Goal: Task Accomplishment & Management: Manage account settings

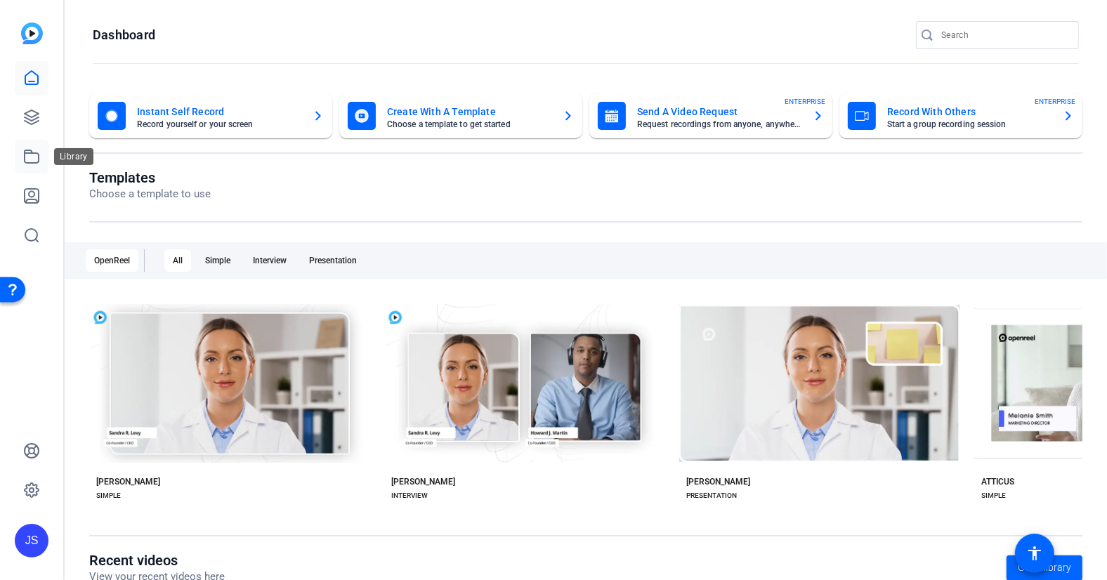
click at [29, 153] on icon at bounding box center [32, 156] width 14 height 13
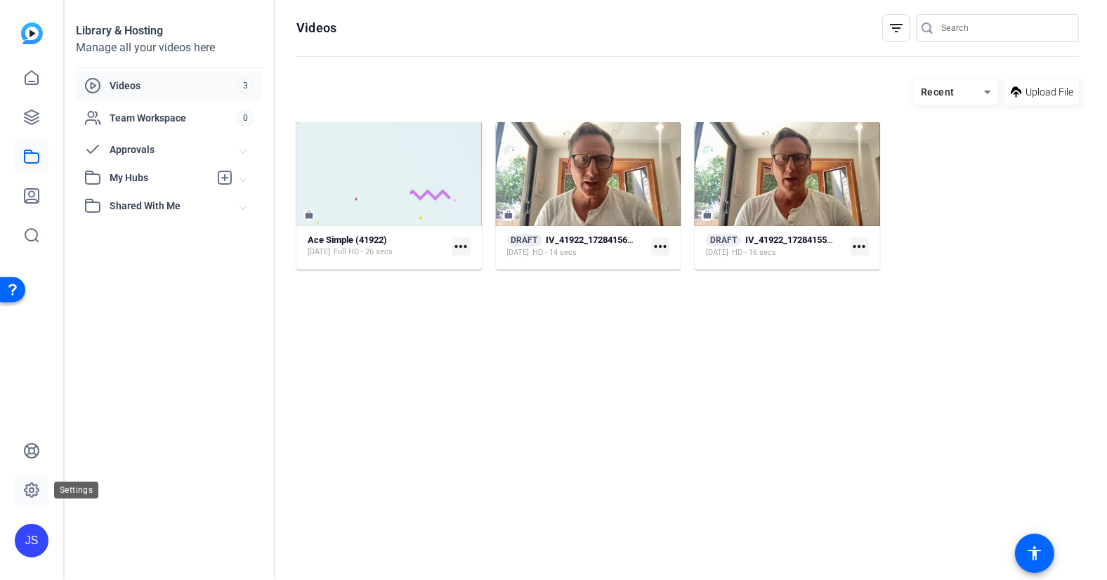
click at [30, 485] on icon at bounding box center [32, 490] width 14 height 14
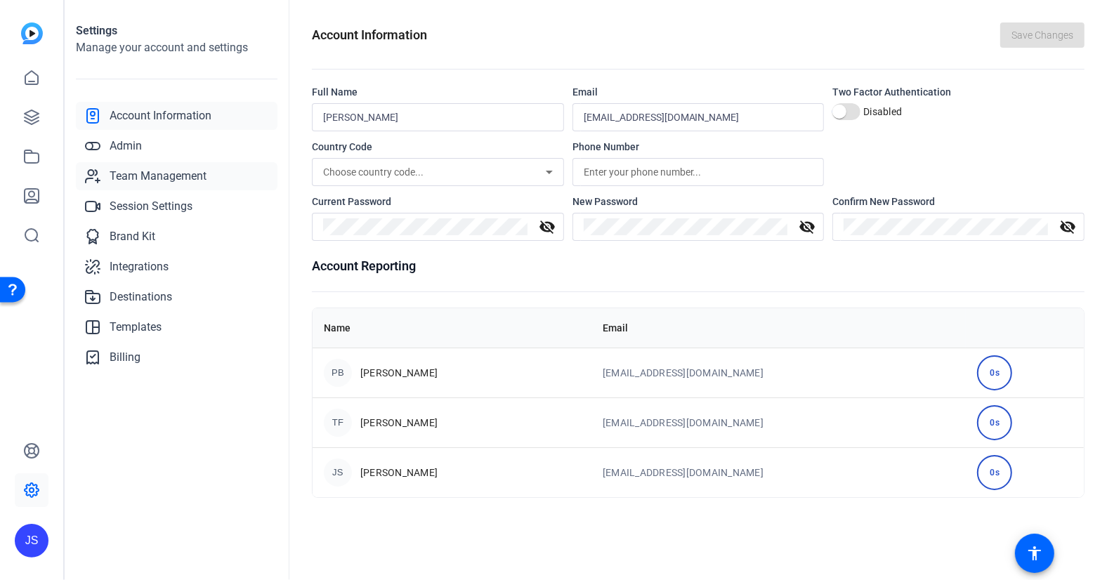
click at [140, 176] on span "Team Management" at bounding box center [158, 176] width 97 height 17
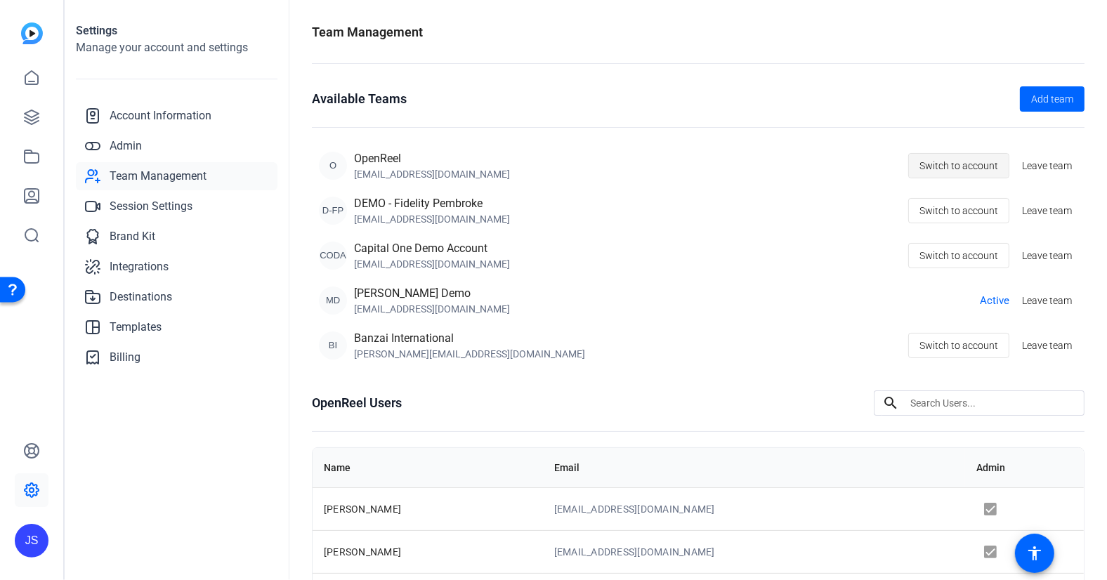
click at [955, 164] on span "Switch to account" at bounding box center [958, 165] width 79 height 27
click at [1038, 207] on span "Leave team" at bounding box center [1047, 211] width 50 height 15
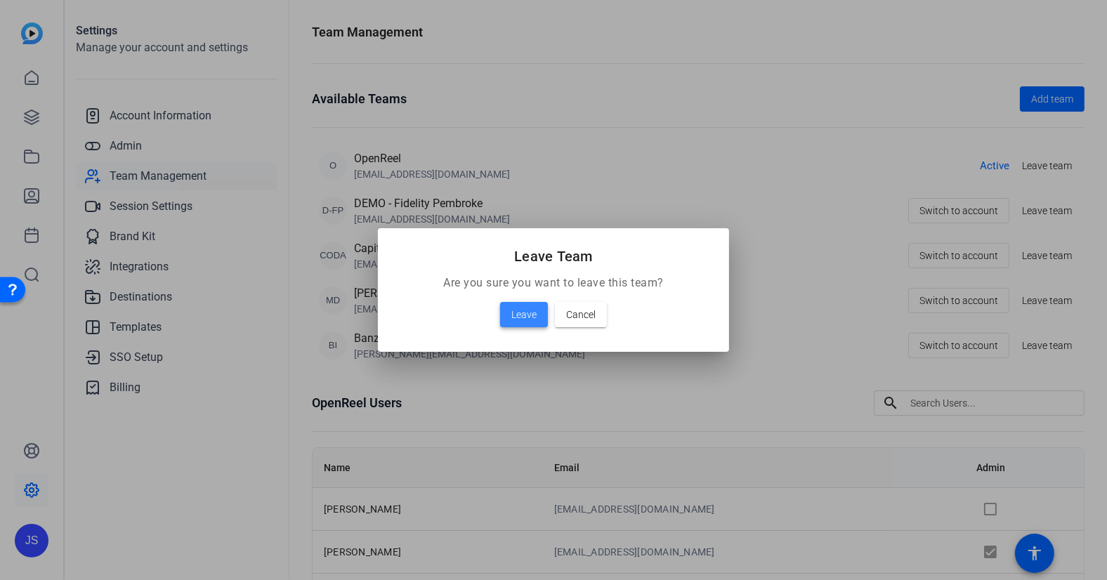
click at [520, 317] on span "Leave" at bounding box center [523, 314] width 25 height 17
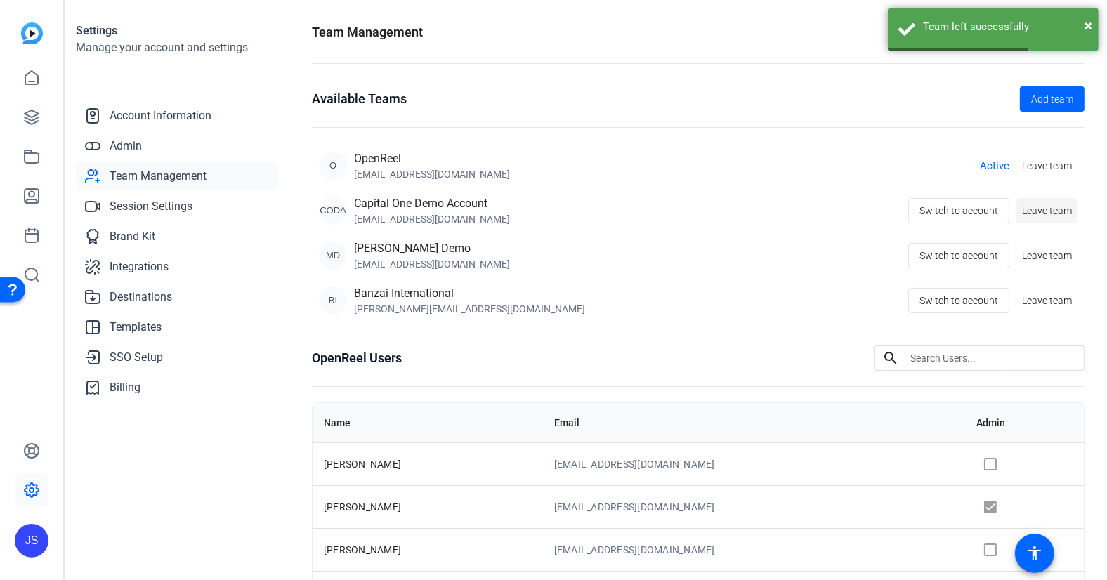
click at [1043, 210] on span "Leave team" at bounding box center [1047, 211] width 50 height 15
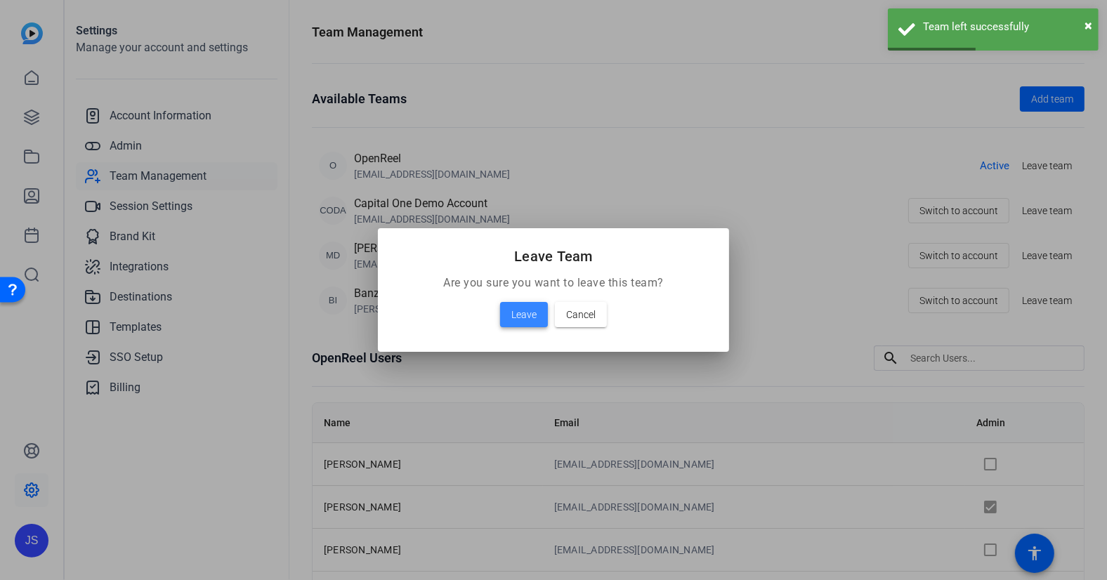
click at [515, 319] on span "Leave" at bounding box center [523, 314] width 25 height 17
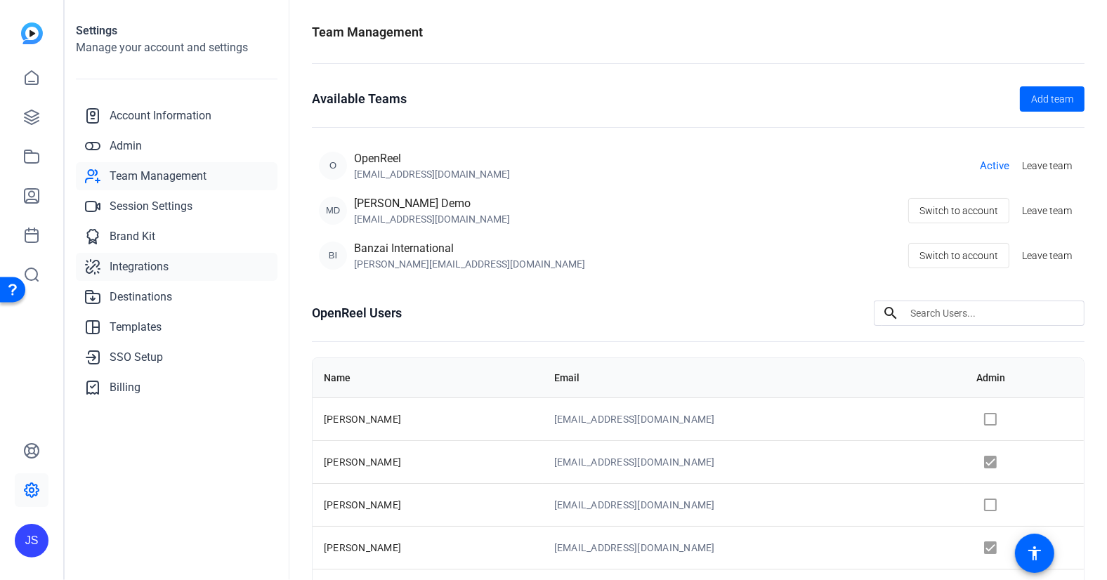
click at [130, 267] on span "Integrations" at bounding box center [139, 266] width 59 height 17
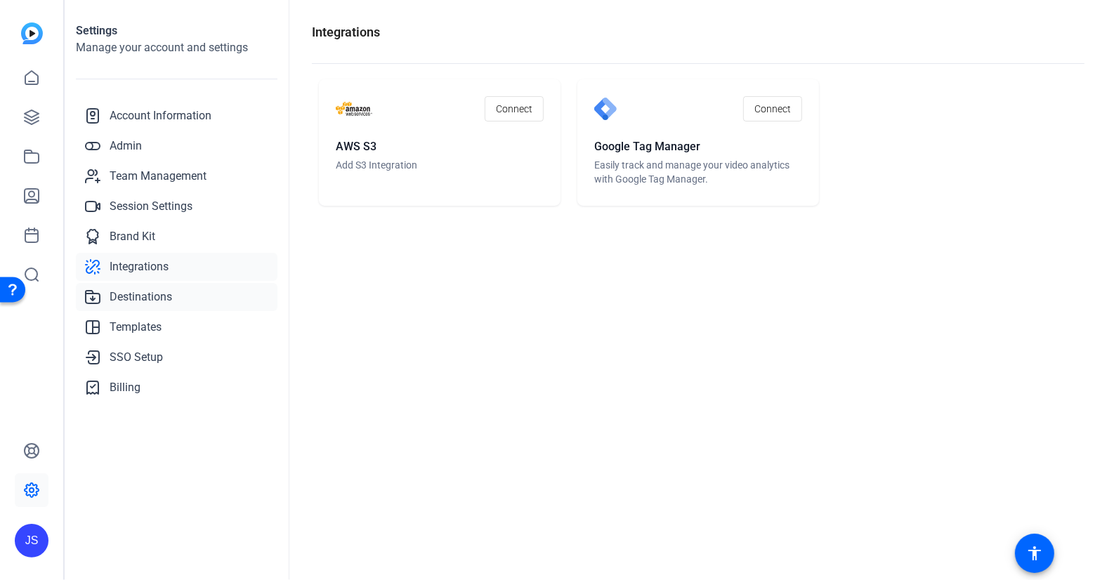
click at [134, 298] on span "Destinations" at bounding box center [141, 297] width 62 height 17
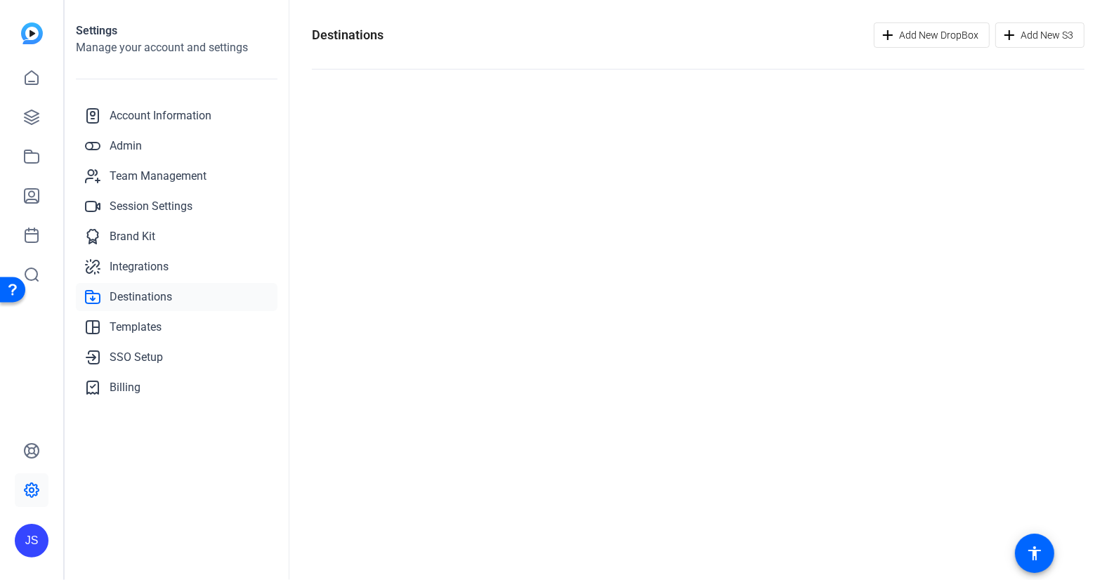
click at [135, 297] on span "Destinations" at bounding box center [141, 297] width 62 height 17
click at [129, 324] on span "Templates" at bounding box center [136, 327] width 52 height 17
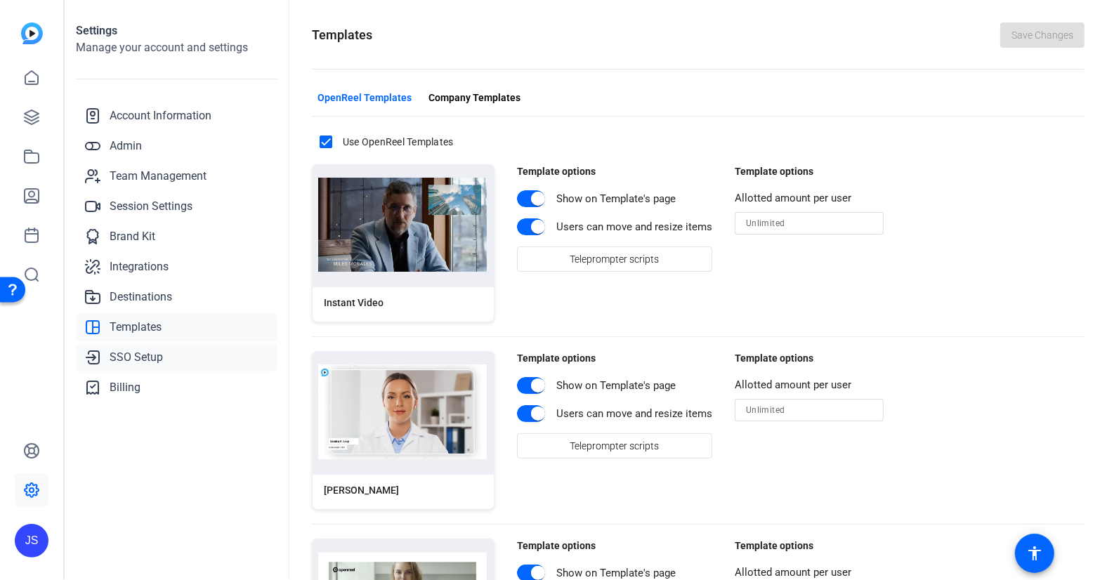
click at [126, 357] on span "SSO Setup" at bounding box center [136, 357] width 53 height 17
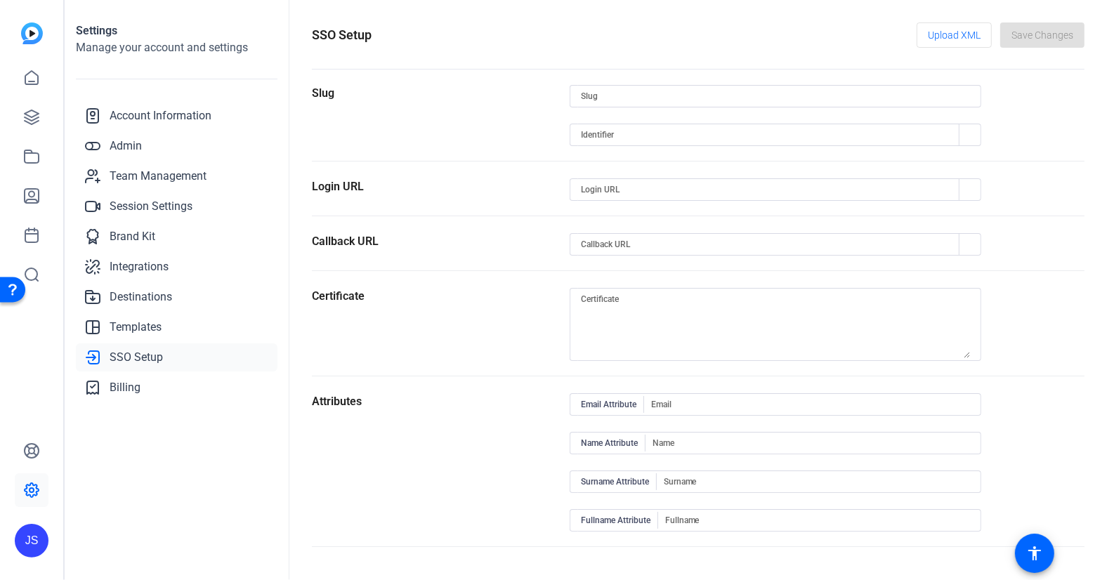
type input "openreel"
type input "[URL][DOMAIN_NAME]"
click at [133, 203] on span "Session Settings" at bounding box center [151, 206] width 83 height 17
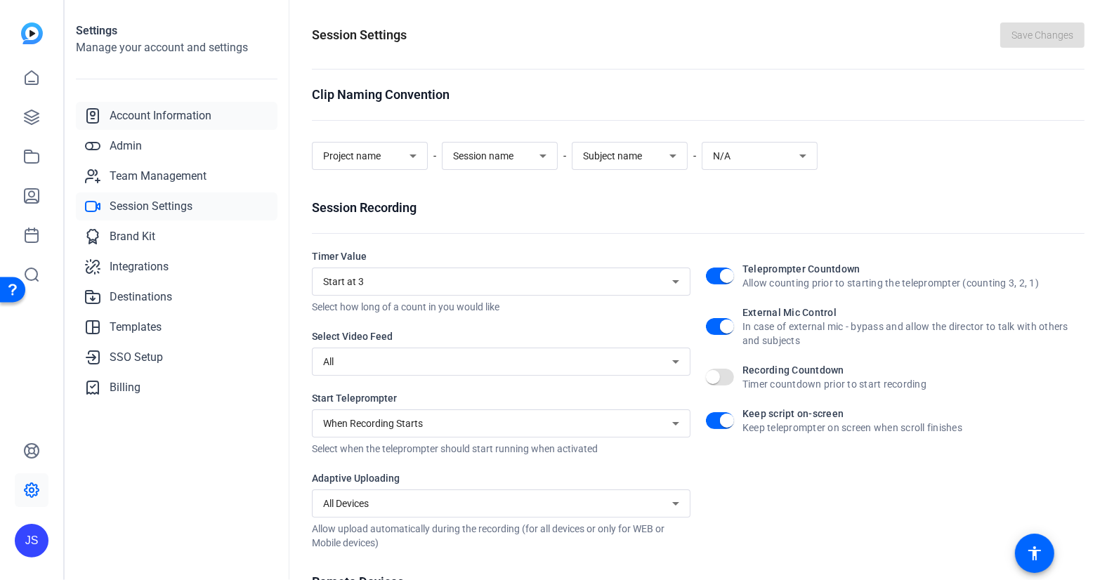
click at [144, 114] on span "Account Information" at bounding box center [161, 115] width 102 height 17
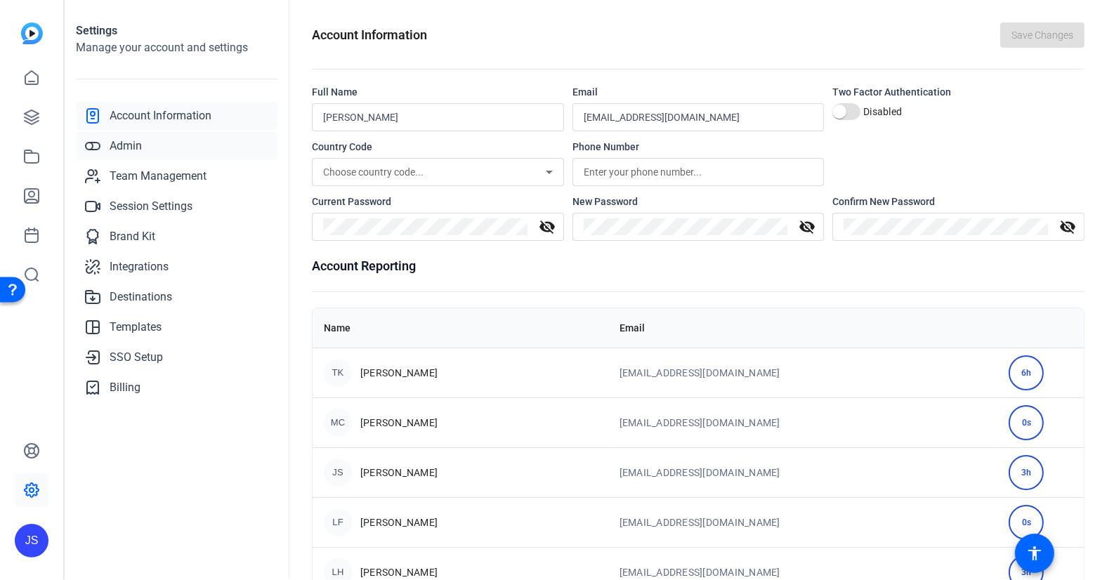
click at [126, 140] on span "Admin" at bounding box center [126, 146] width 32 height 17
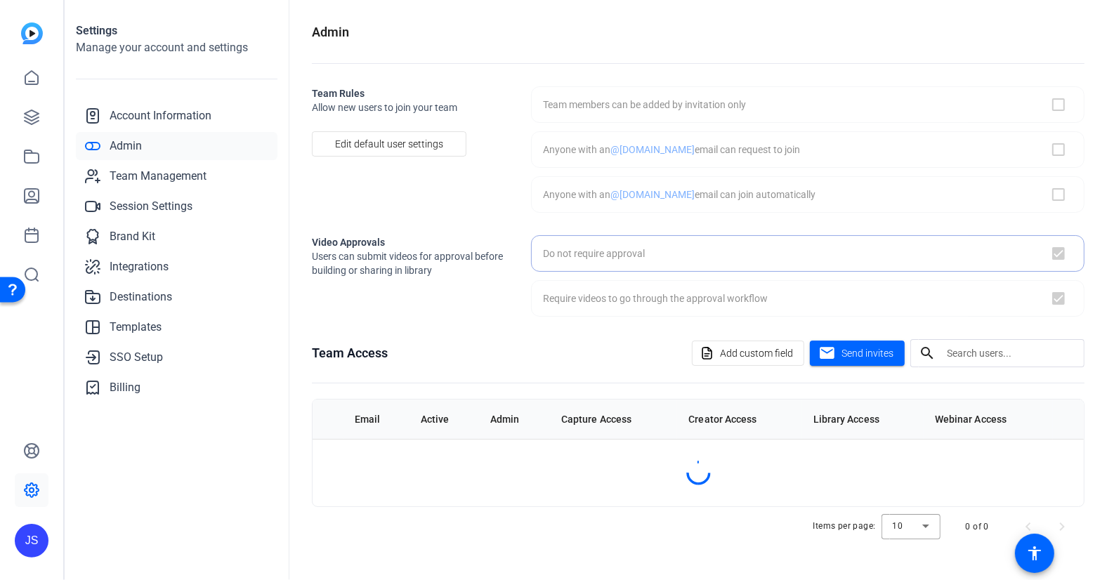
checkbox input "false"
checkbox input "true"
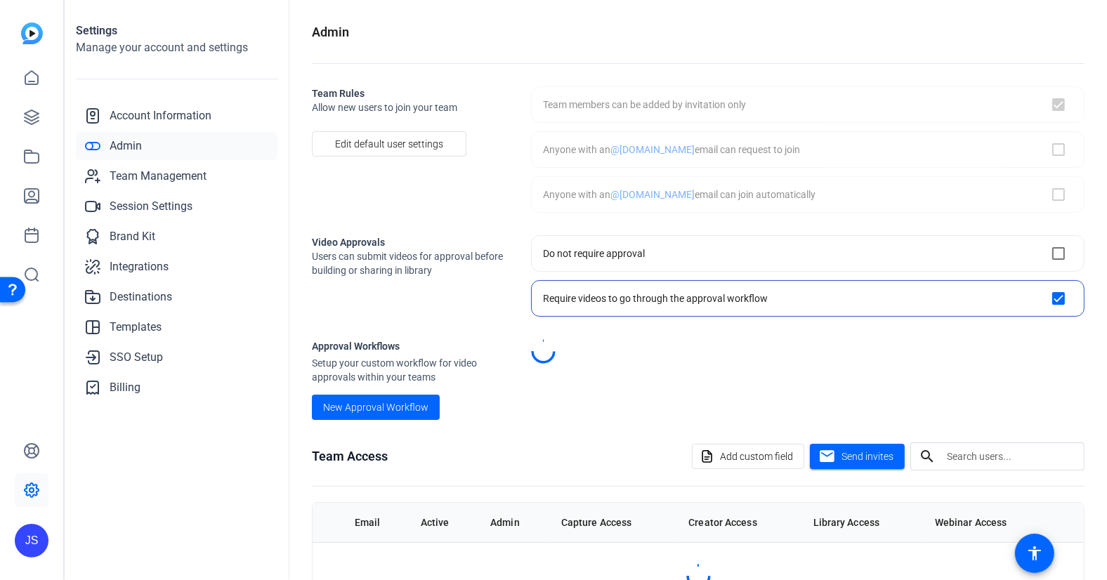
checkbox input "true"
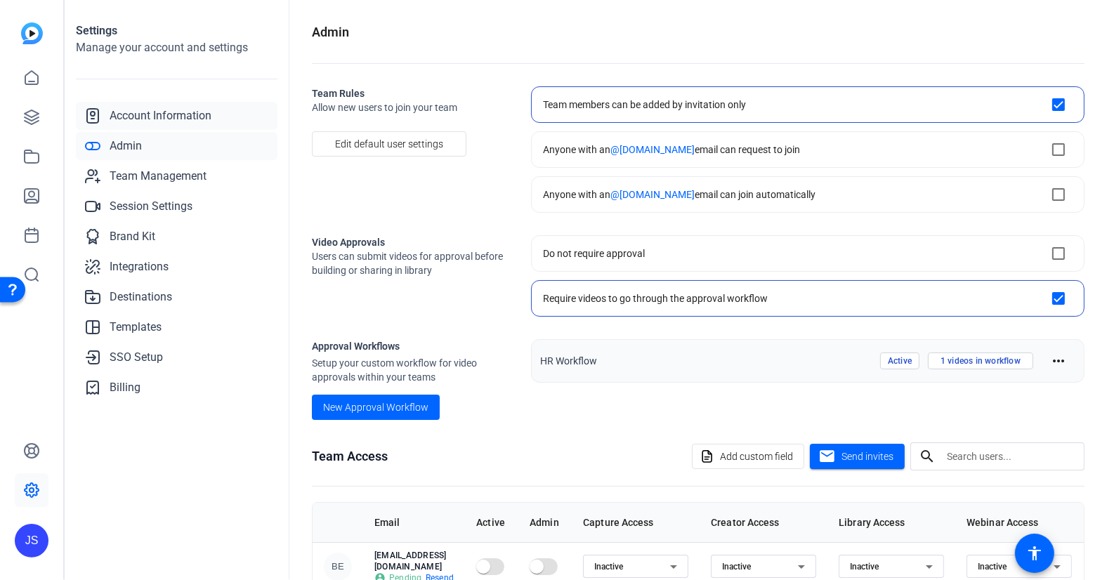
click at [135, 103] on link "Account Information" at bounding box center [177, 116] width 202 height 28
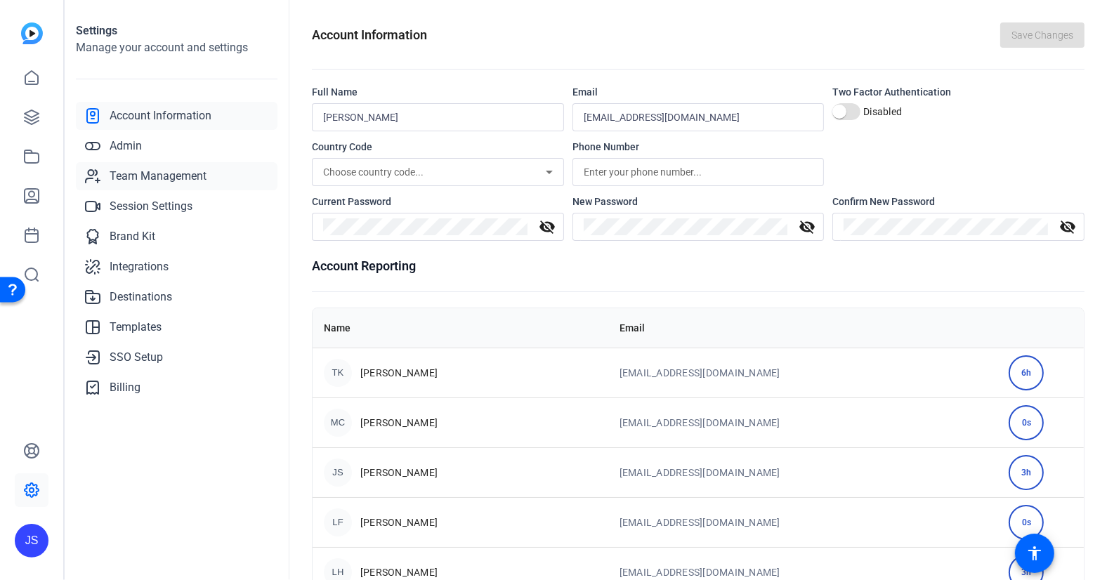
click at [138, 169] on span "Team Management" at bounding box center [158, 176] width 97 height 17
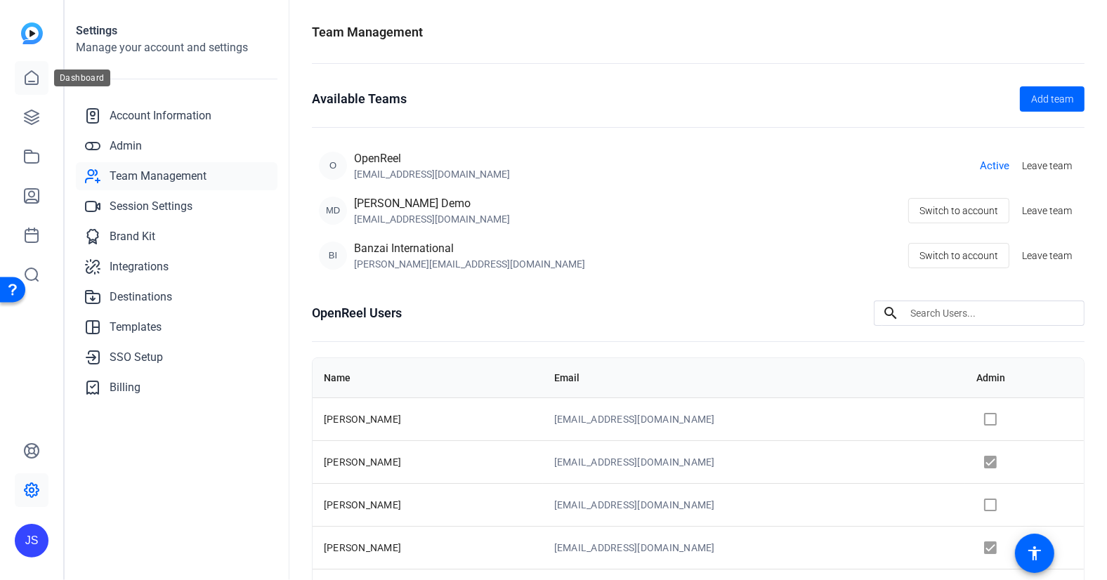
click at [31, 76] on icon at bounding box center [31, 78] width 17 height 17
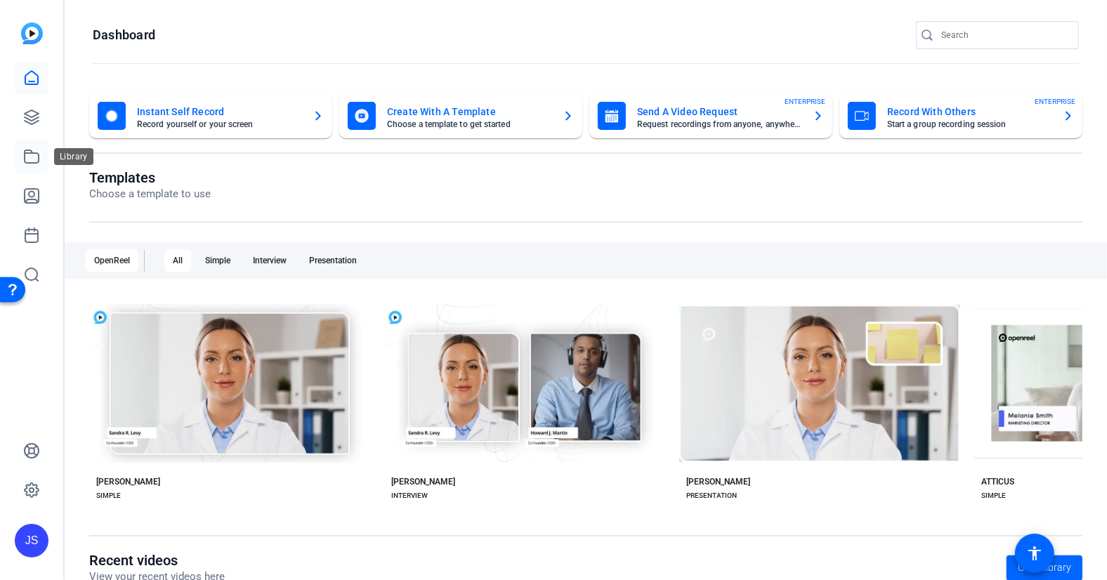
click at [27, 154] on icon at bounding box center [31, 156] width 17 height 17
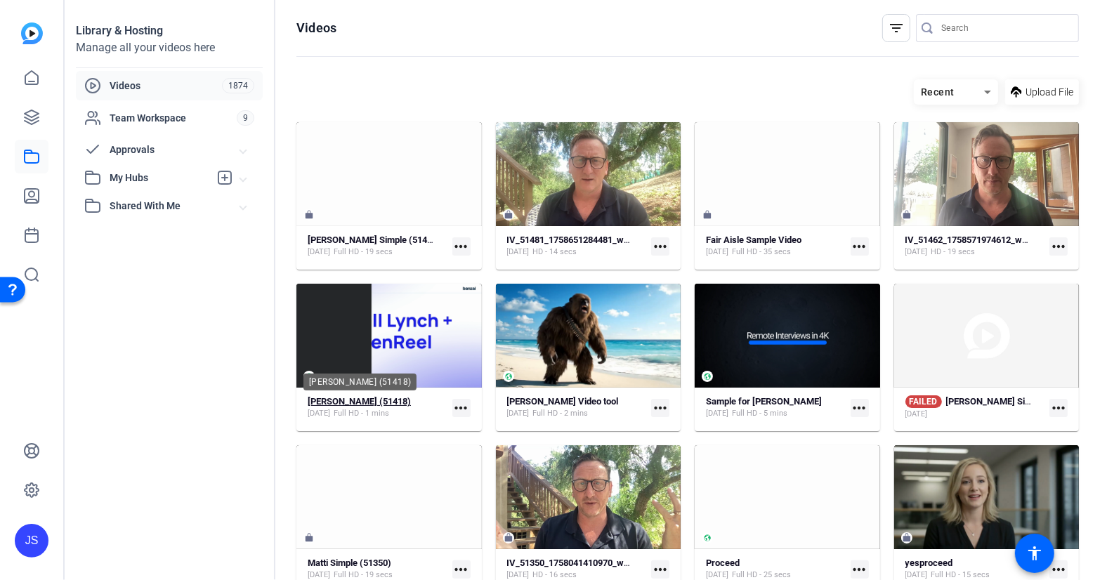
click at [339, 399] on strong "[PERSON_NAME] (51418)" at bounding box center [359, 401] width 103 height 11
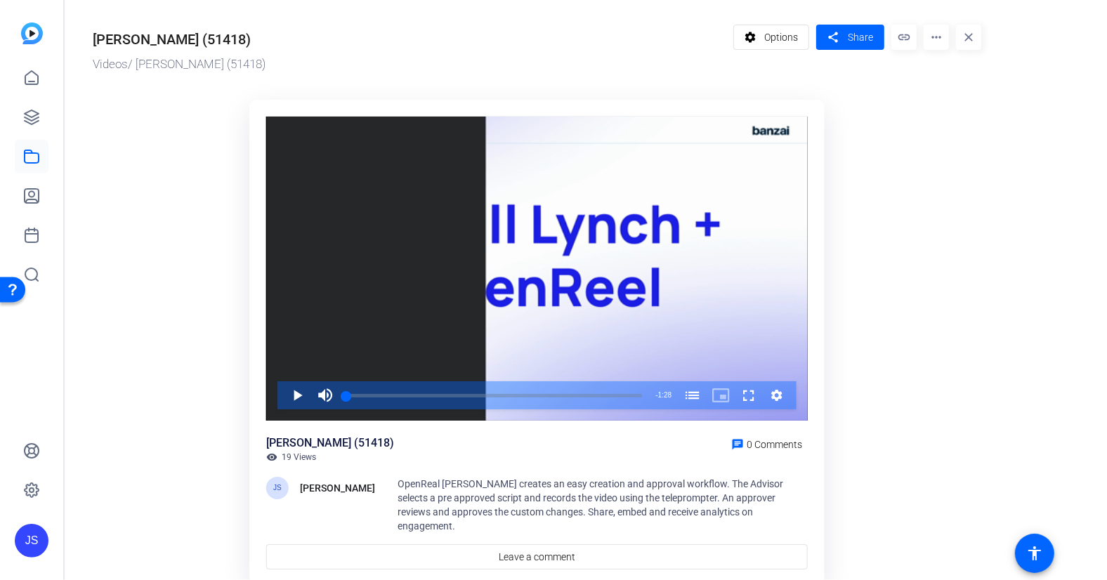
click at [222, 43] on div "[PERSON_NAME] (51418)" at bounding box center [172, 39] width 158 height 21
click at [224, 62] on div "Videos / [PERSON_NAME] (51418)" at bounding box center [409, 64] width 633 height 18
click at [237, 70] on div "Videos / [PERSON_NAME] (51418)" at bounding box center [409, 64] width 633 height 18
click at [211, 41] on div "[PERSON_NAME] (51418)" at bounding box center [172, 39] width 158 height 21
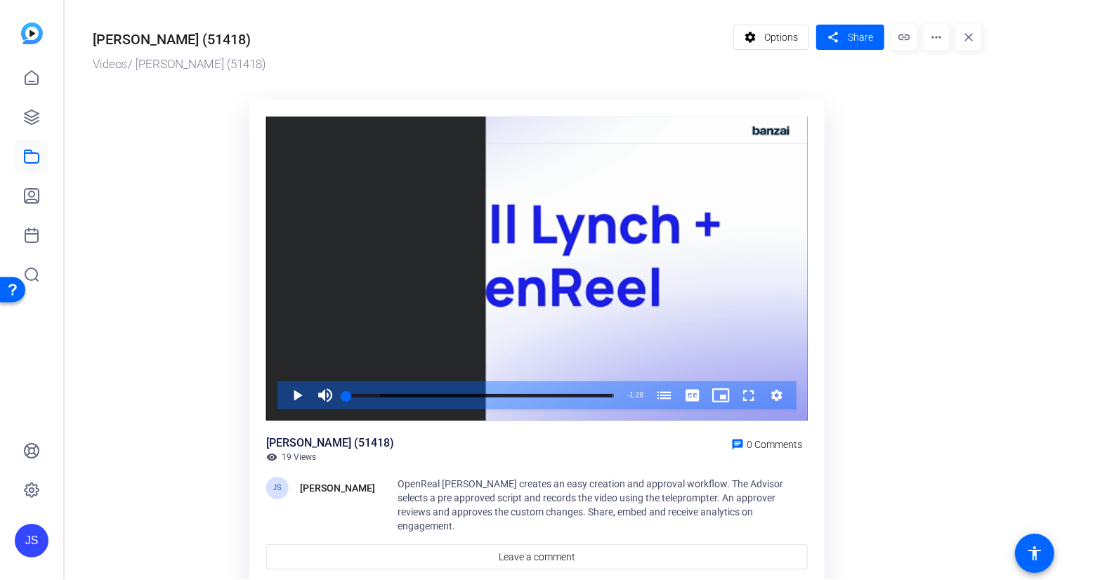
click at [234, 44] on div "[PERSON_NAME] (51418)" at bounding box center [409, 37] width 633 height 25
click at [776, 31] on span "Options" at bounding box center [781, 37] width 34 height 27
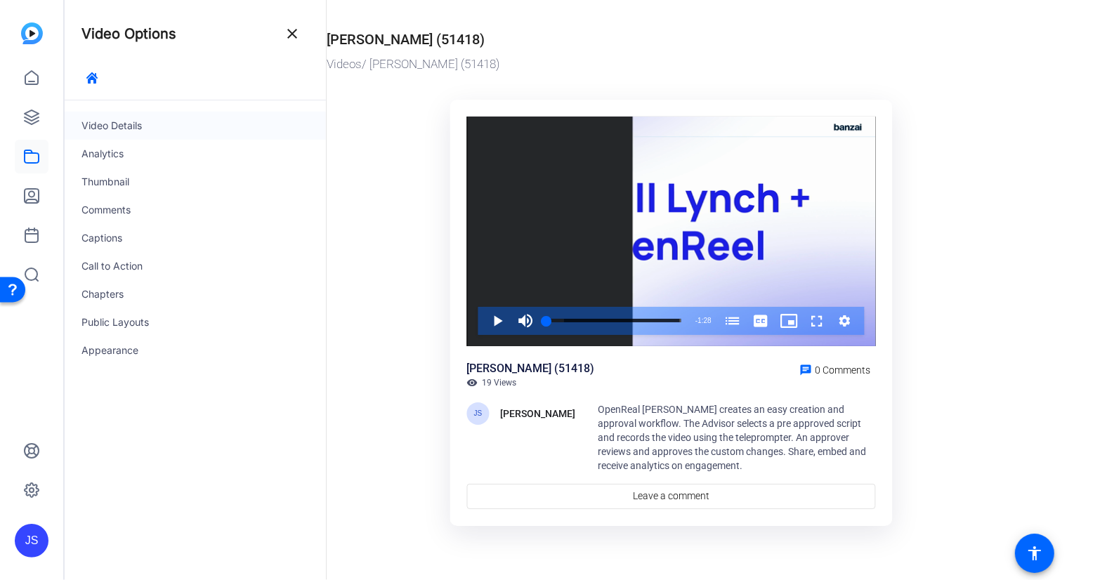
click at [110, 126] on div "Video Details" at bounding box center [195, 126] width 261 height 28
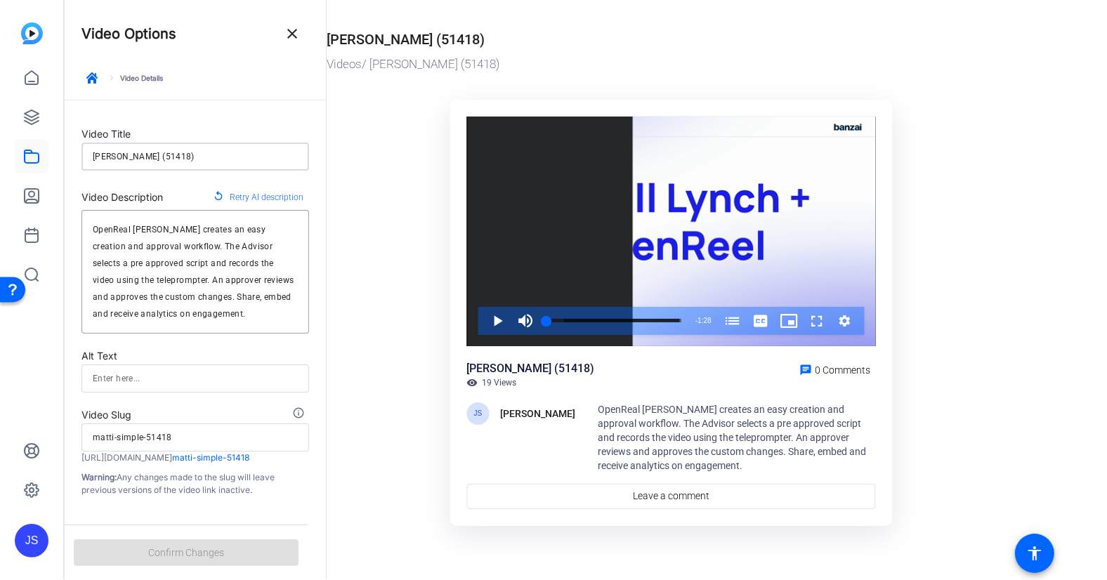
drag, startPoint x: 183, startPoint y: 154, endPoint x: 46, endPoint y: 144, distance: 136.6
click at [46, 144] on mat-sidenav-container "JS Video Options close keyboard_arrow_right Video Details Video Title [PERSON_N…" at bounding box center [553, 290] width 1107 height 580
type input "M"
type input "m"
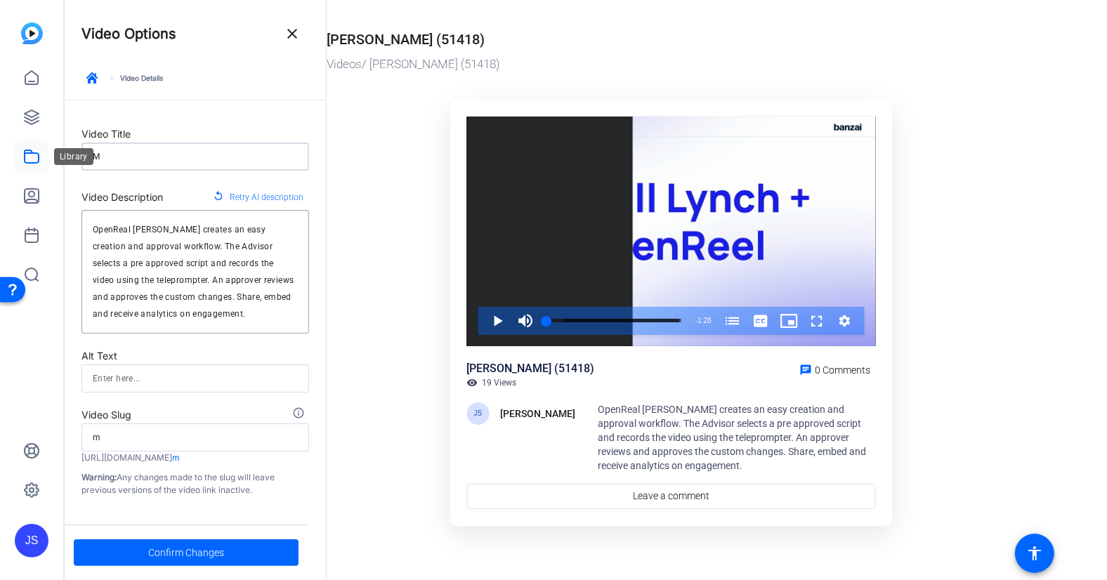
type input "Me"
type input "me"
type input "Mer"
type input "mer"
type input "Merr"
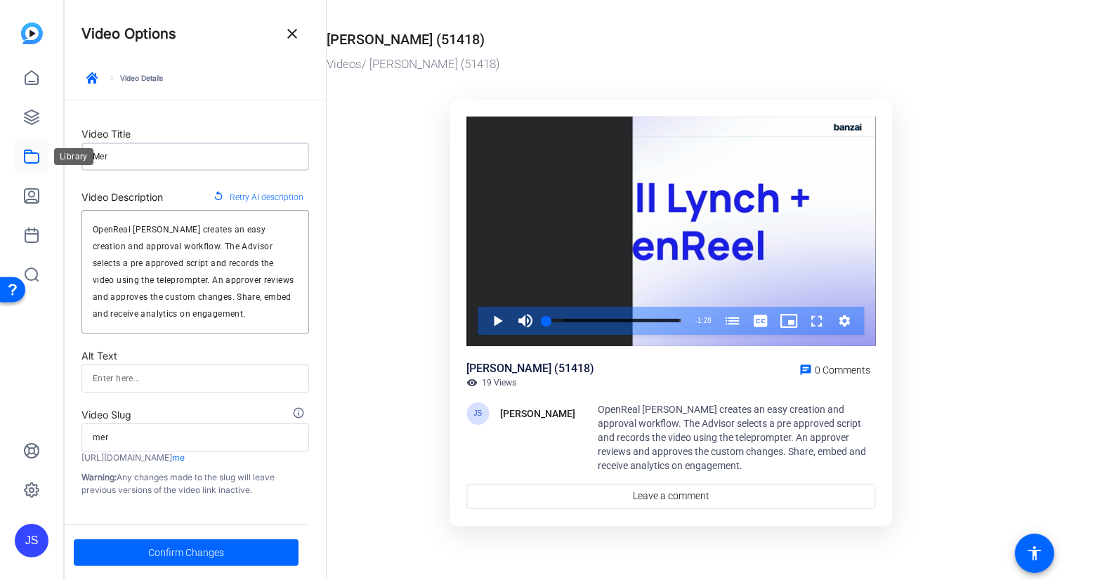
type input "merr"
type input "[PERSON_NAME]"
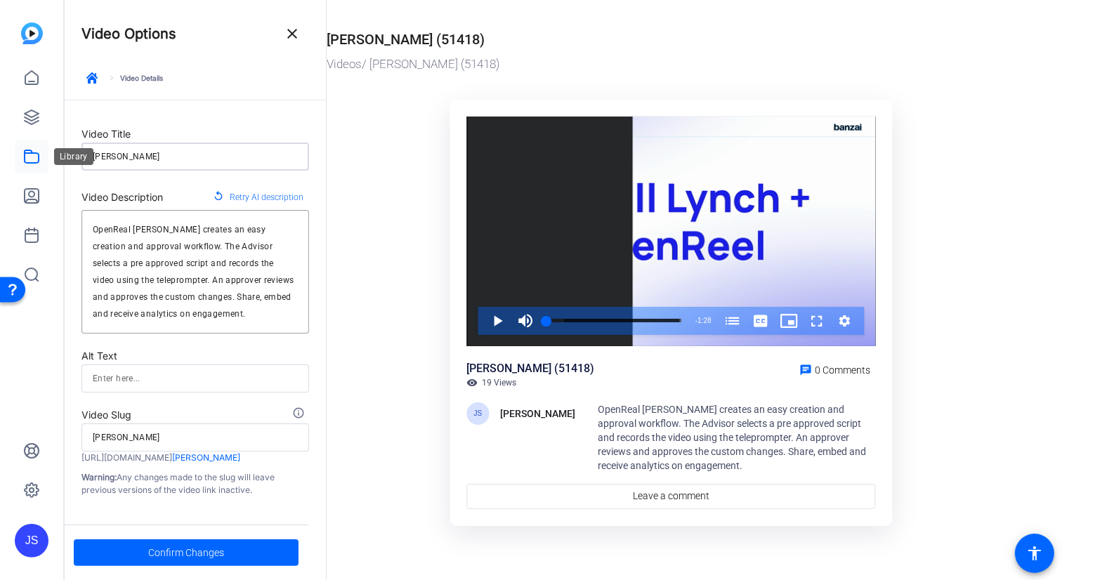
type input "[PERSON_NAME]"
type input "[PERSON_NAME] L"
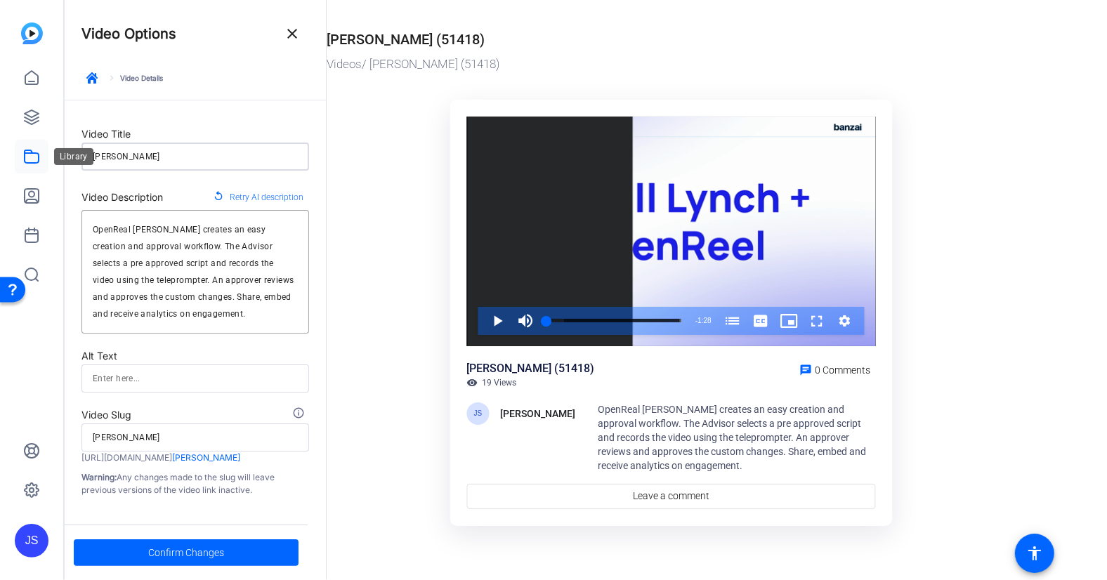
type input "[PERSON_NAME]-l"
type input "[PERSON_NAME]"
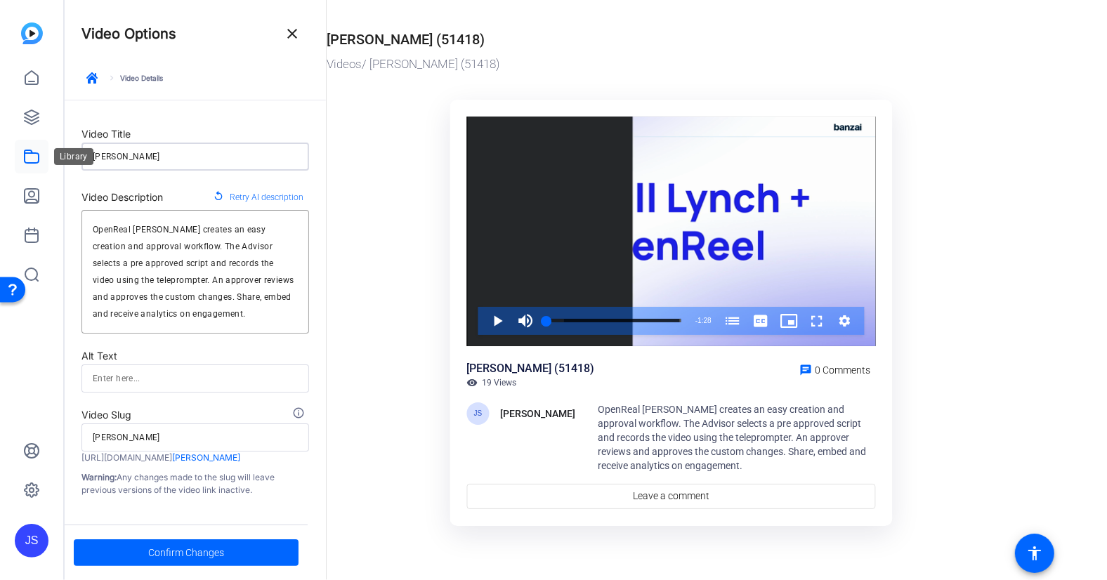
type input "[PERSON_NAME] Lync"
type input "[PERSON_NAME]-lync"
type input "[PERSON_NAME] [PERSON_NAME]"
type input "[PERSON_NAME]"
type input "[PERSON_NAME] [PERSON_NAME]"
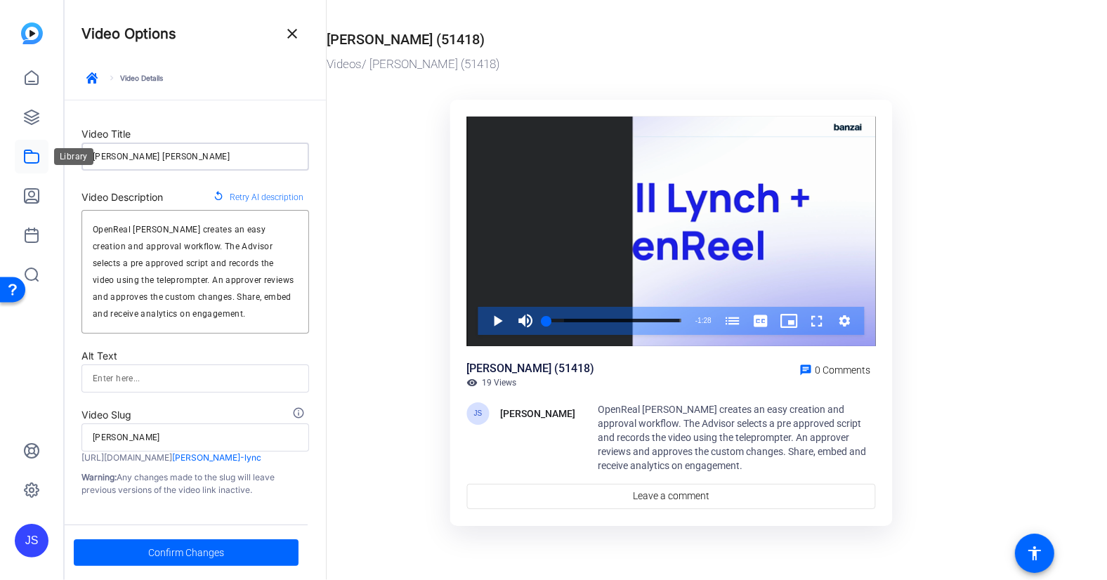
type input "[PERSON_NAME]"
type input "[PERSON_NAME] [PERSON_NAME] W"
type input "[PERSON_NAME]-w"
type input "[PERSON_NAME] [PERSON_NAME] Wa"
type input "[PERSON_NAME]-wa"
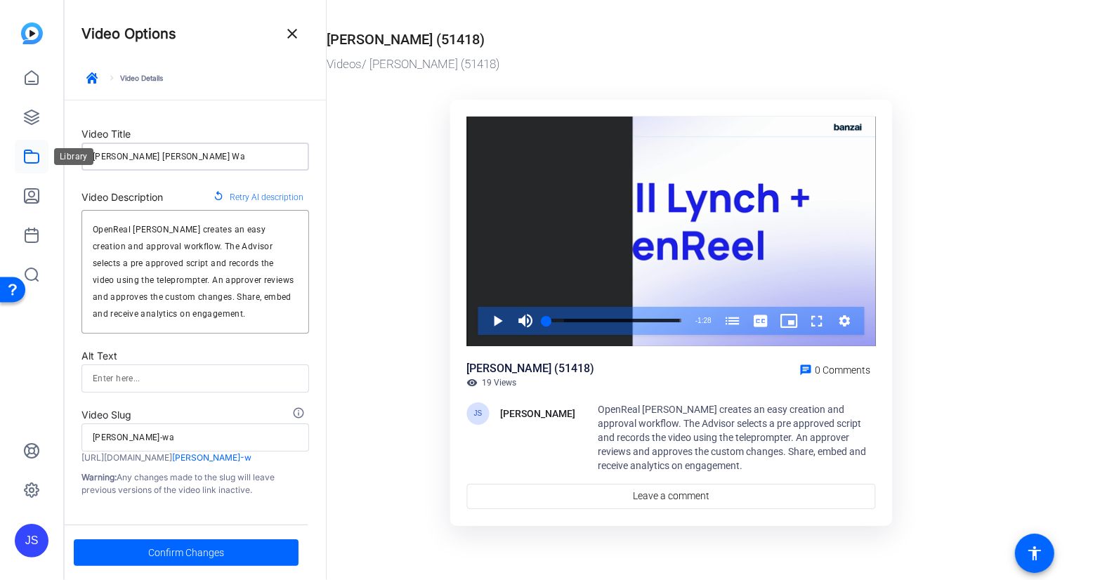
type input "[PERSON_NAME] [PERSON_NAME] Wal"
type input "[PERSON_NAME]-wal"
type input "[PERSON_NAME] [PERSON_NAME] Walk"
type input "[PERSON_NAME]-walk"
type input "[PERSON_NAME] [PERSON_NAME] Walk"
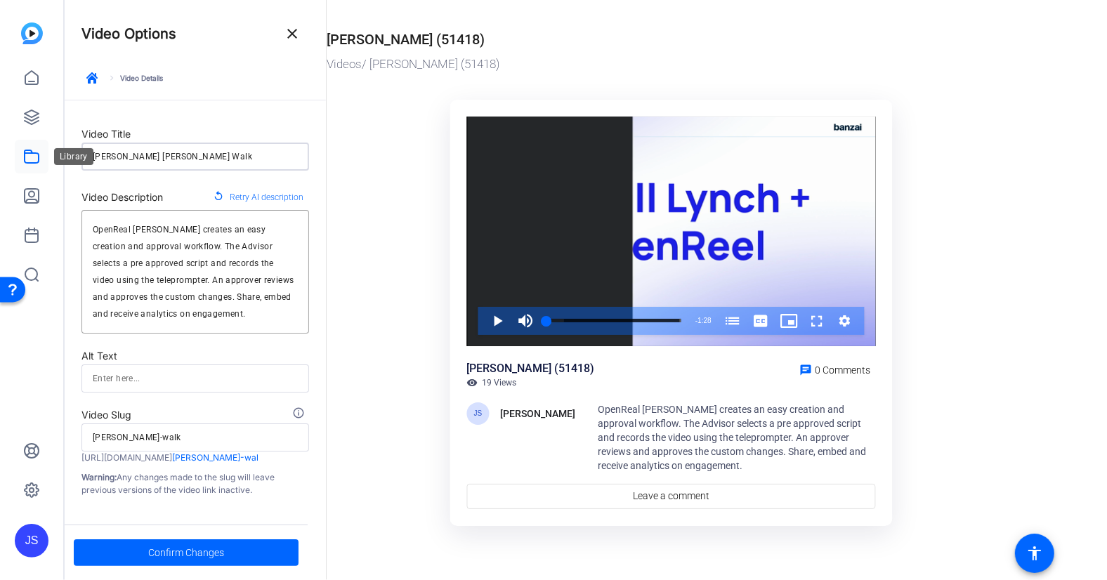
type input "[PERSON_NAME]-walk"
type input "[PERSON_NAME] [PERSON_NAME] Walk T"
type input "[PERSON_NAME]-walk-t"
type input "[PERSON_NAME] [PERSON_NAME] Walk Th"
type input "[PERSON_NAME]-walk-th"
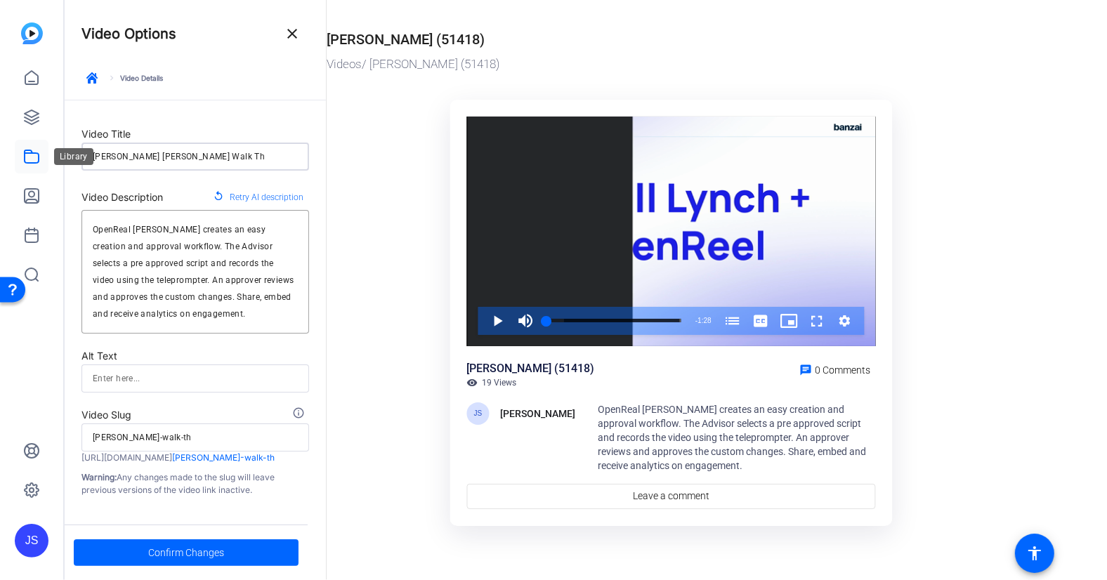
type input "[PERSON_NAME] [PERSON_NAME] Walk Thr"
type input "[PERSON_NAME]-walk-thr"
type input "[PERSON_NAME] [PERSON_NAME] Walk Thro"
type input "[PERSON_NAME]-walk-thro"
type input "[PERSON_NAME] [PERSON_NAME] Walk Throu"
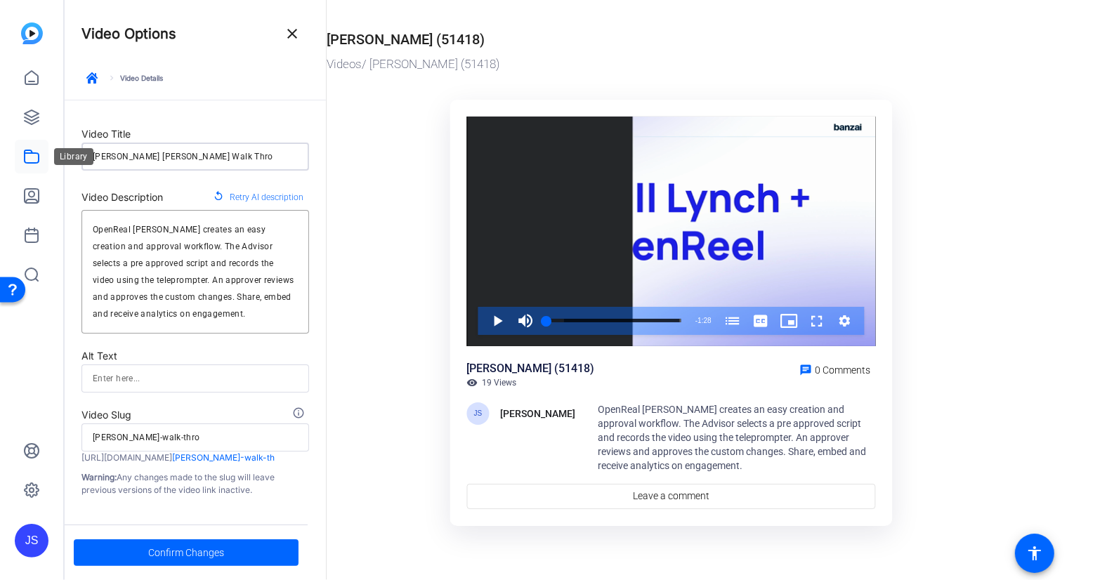
type input "[PERSON_NAME]-walk-throu"
type input "[PERSON_NAME] [PERSON_NAME] Walk Throug"
type input "[PERSON_NAME]-walk-throug"
type input "[PERSON_NAME] [PERSON_NAME] Walk Through"
type input "[PERSON_NAME]-walk-through"
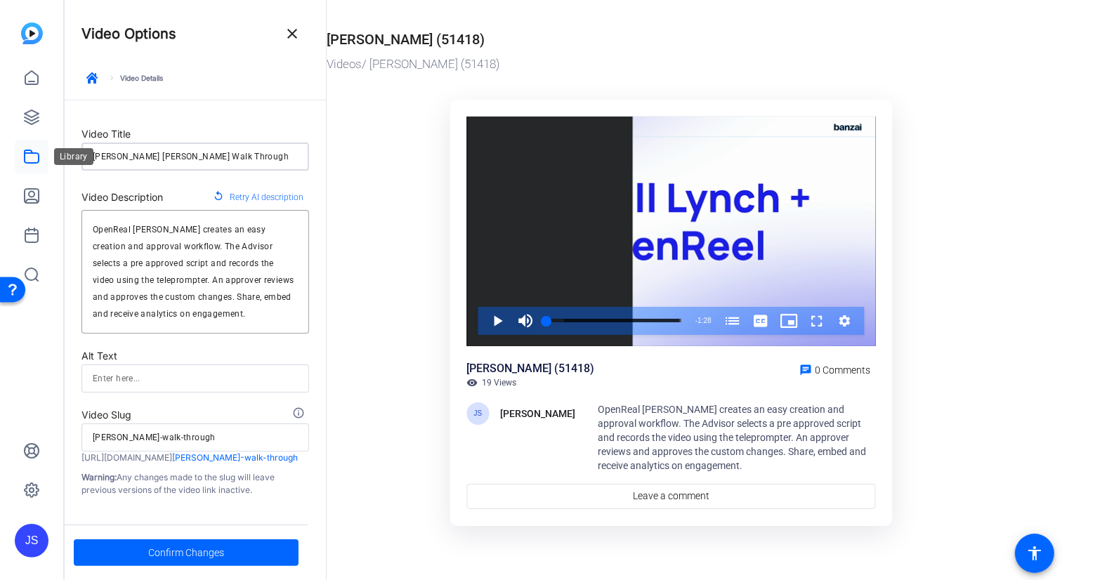
type input "[PERSON_NAME] [PERSON_NAME] Walk Through"
type input "[PERSON_NAME]-walk-through"
type input "[PERSON_NAME] [PERSON_NAME] Walk Through"
click at [185, 553] on span "Confirm Changes" at bounding box center [186, 552] width 76 height 27
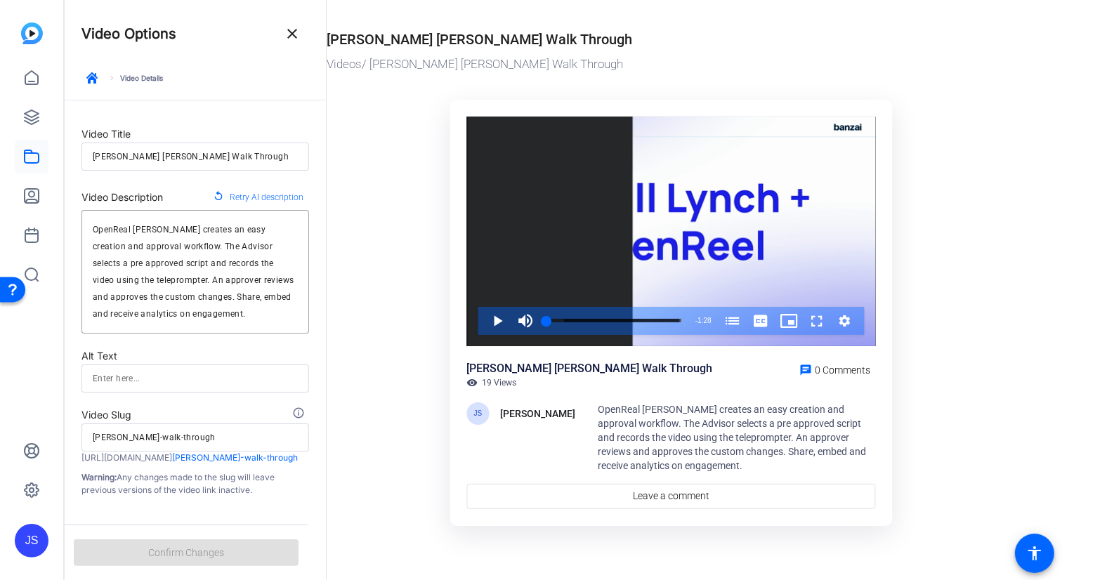
click at [297, 41] on button "close" at bounding box center [292, 34] width 34 height 34
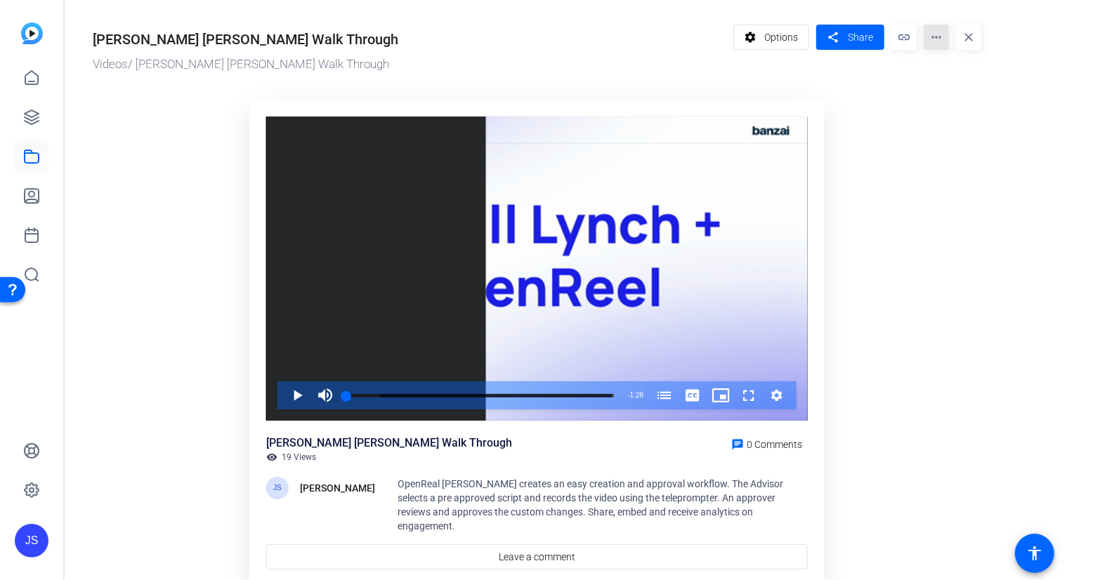
click at [939, 38] on mat-icon "more_horiz" at bounding box center [935, 37] width 25 height 25
click at [780, 36] on div at bounding box center [553, 290] width 1107 height 580
click at [780, 36] on span "Options" at bounding box center [781, 37] width 34 height 27
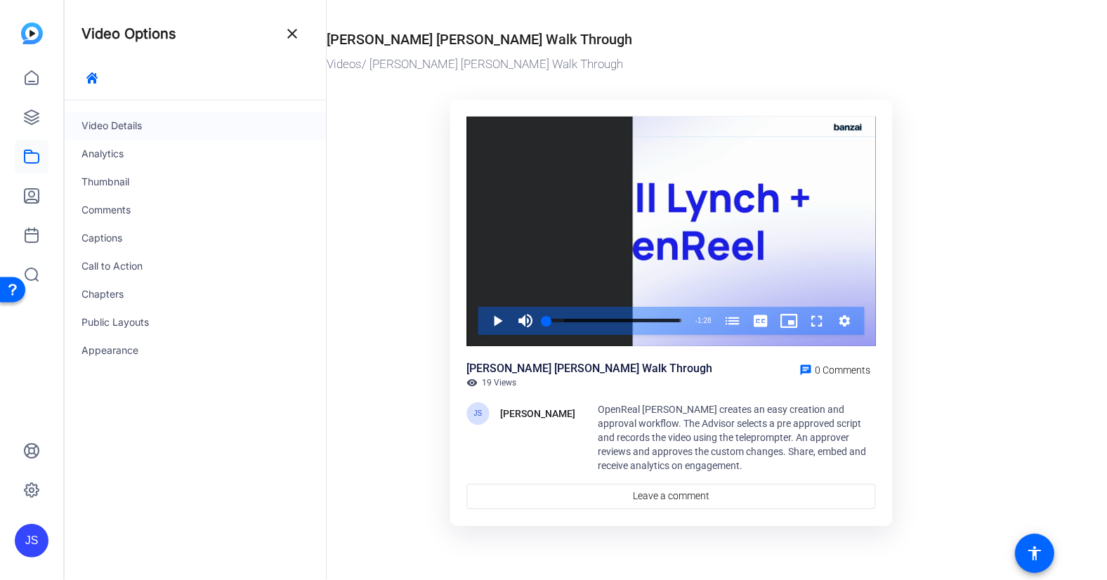
click at [110, 120] on div "Video Details" at bounding box center [195, 126] width 261 height 28
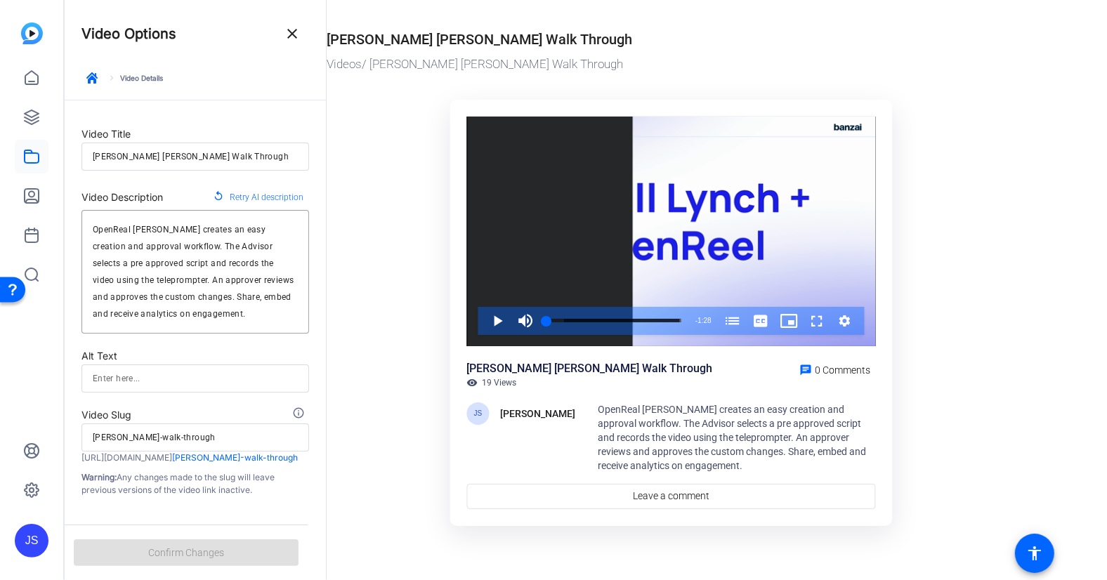
scroll to position [1, 0]
click at [301, 34] on span at bounding box center [292, 34] width 34 height 34
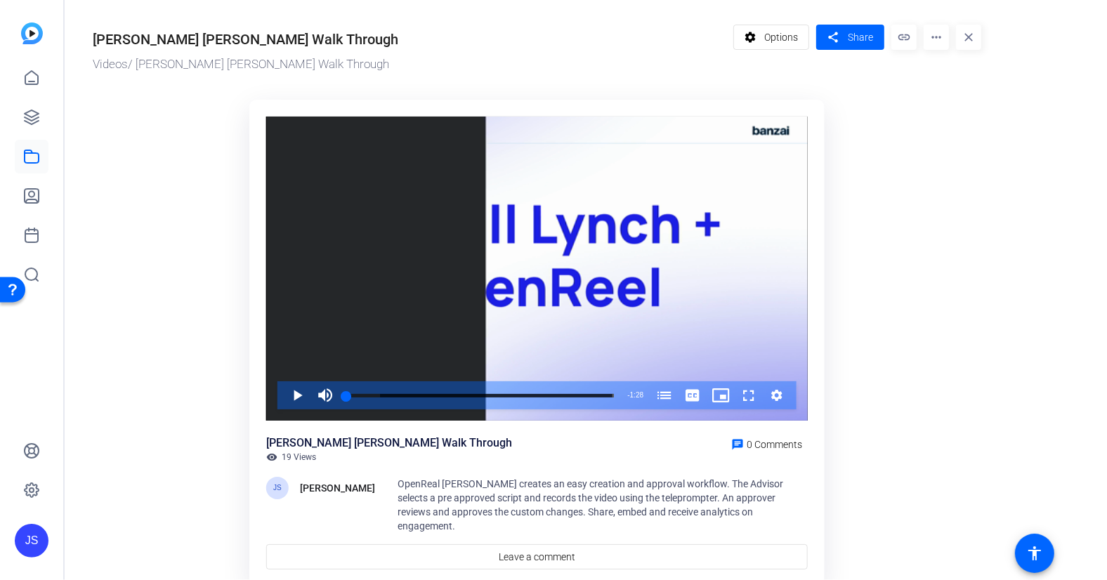
click at [936, 38] on mat-icon "more_horiz" at bounding box center [935, 37] width 25 height 25
click at [943, 111] on span "Download" at bounding box center [964, 114] width 58 height 17
click at [933, 160] on ktd-grid "Video Player is loading. Play Video Play Mute Current Time 0:00 / Duration 1:28…" at bounding box center [537, 336] width 888 height 491
click at [904, 38] on mat-icon "link" at bounding box center [903, 37] width 25 height 25
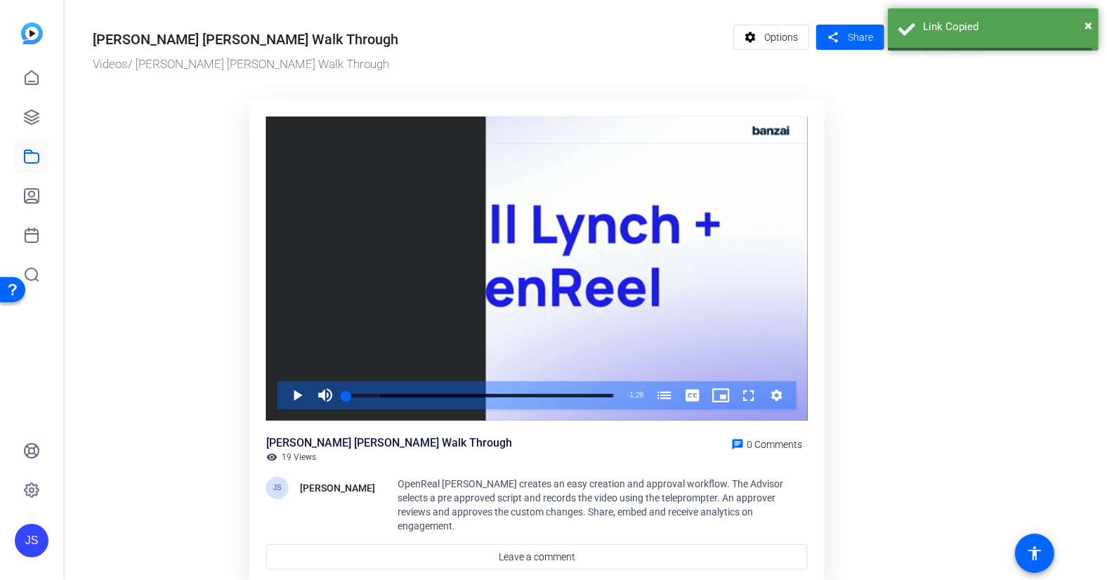
click at [910, 124] on ktd-grid "Video Player is loading. Play Video Play Mute Current Time 0:00 / Duration 1:28…" at bounding box center [537, 336] width 888 height 491
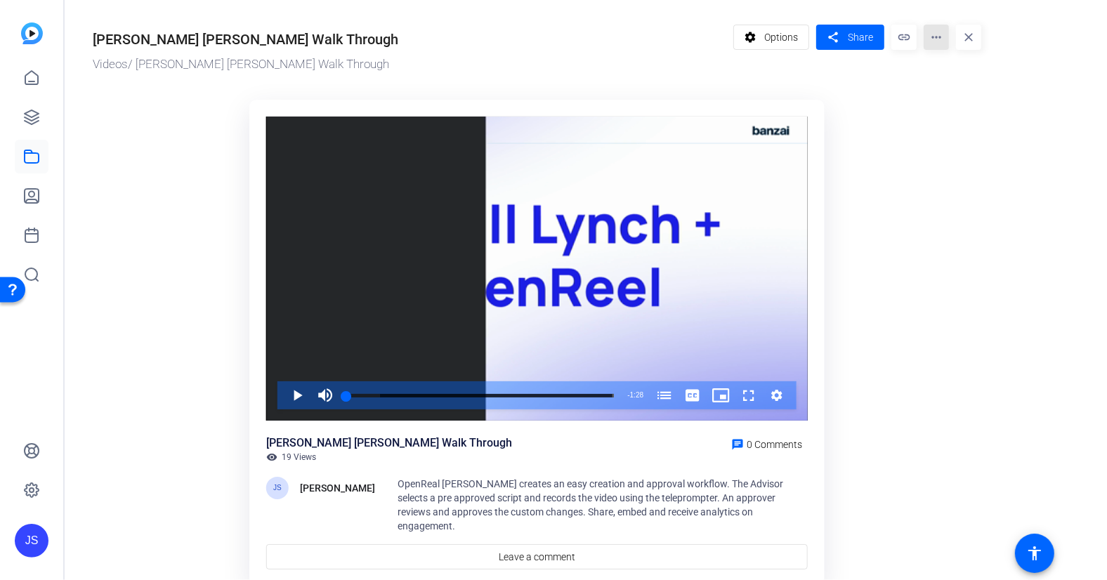
click at [932, 36] on mat-icon "more_horiz" at bounding box center [935, 37] width 25 height 25
click at [31, 236] on div at bounding box center [553, 290] width 1107 height 580
click at [36, 236] on icon at bounding box center [31, 235] width 17 height 17
click at [32, 81] on icon at bounding box center [31, 77] width 13 height 13
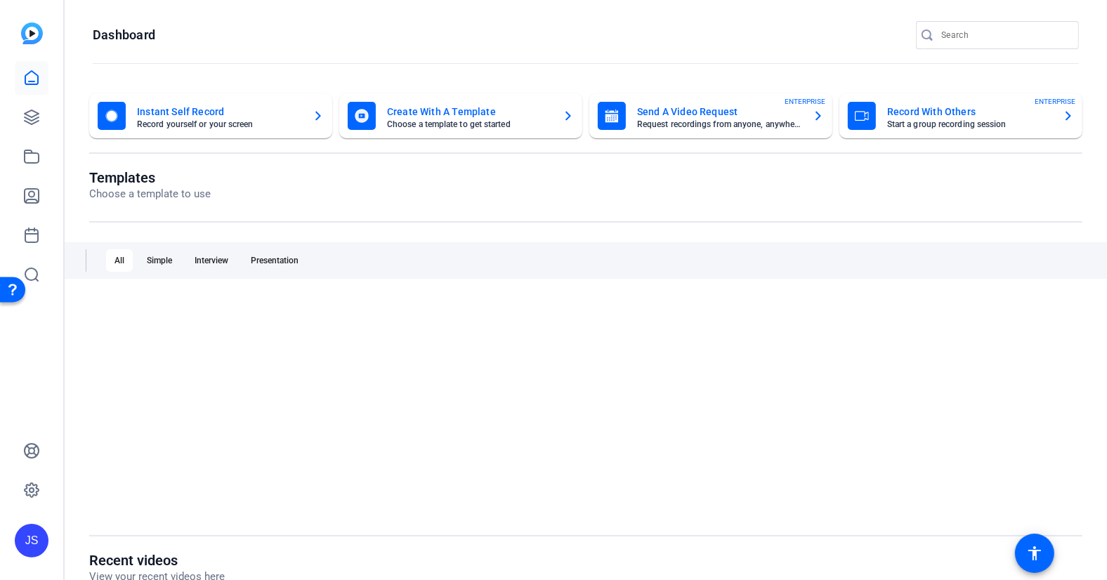
click at [32, 81] on icon at bounding box center [31, 77] width 13 height 13
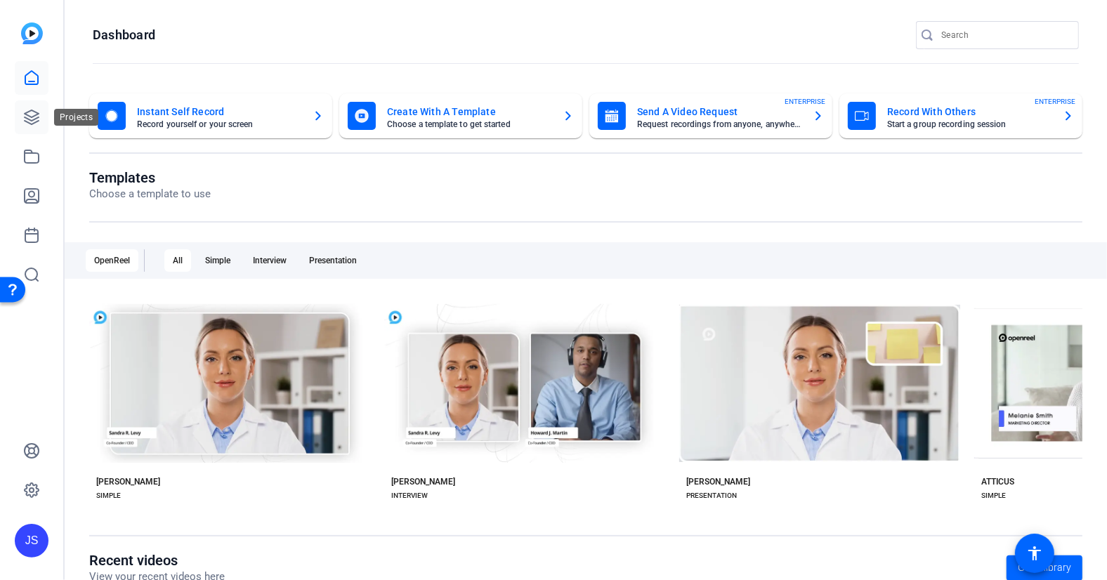
click at [29, 113] on icon at bounding box center [31, 117] width 17 height 17
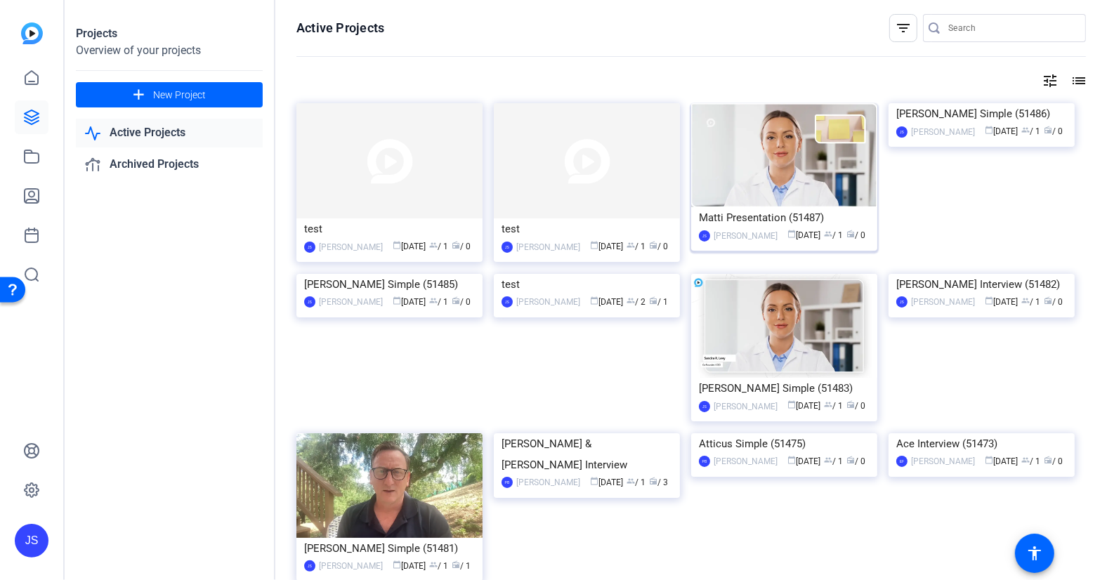
click at [744, 215] on div "Matti Presentation (51487)" at bounding box center [784, 217] width 171 height 21
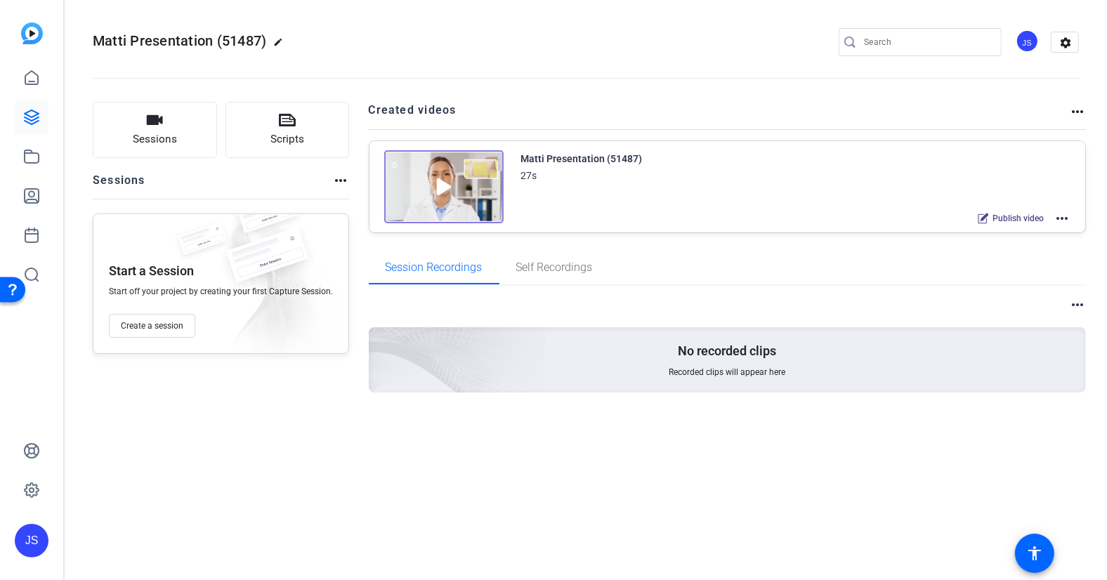
click at [1062, 216] on mat-icon "more_horiz" at bounding box center [1061, 218] width 17 height 17
click at [1075, 111] on div at bounding box center [553, 290] width 1107 height 580
click at [1075, 105] on mat-icon "more_horiz" at bounding box center [1077, 111] width 17 height 17
click at [1078, 303] on div at bounding box center [553, 290] width 1107 height 580
click at [1078, 303] on mat-icon "more_horiz" at bounding box center [1077, 304] width 17 height 17
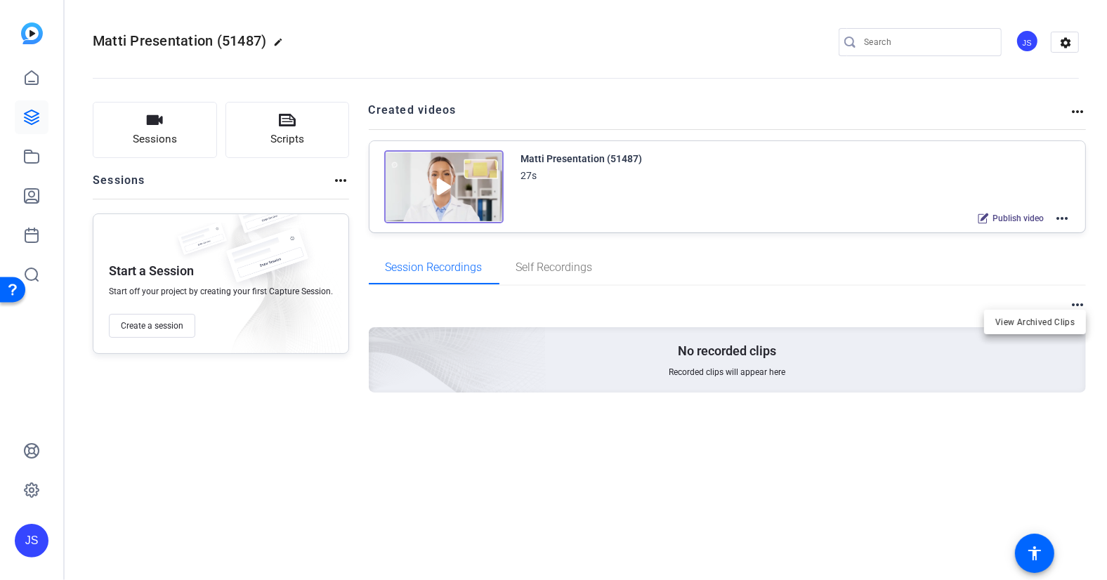
click at [31, 151] on div at bounding box center [553, 290] width 1107 height 580
click at [31, 150] on icon at bounding box center [32, 156] width 14 height 13
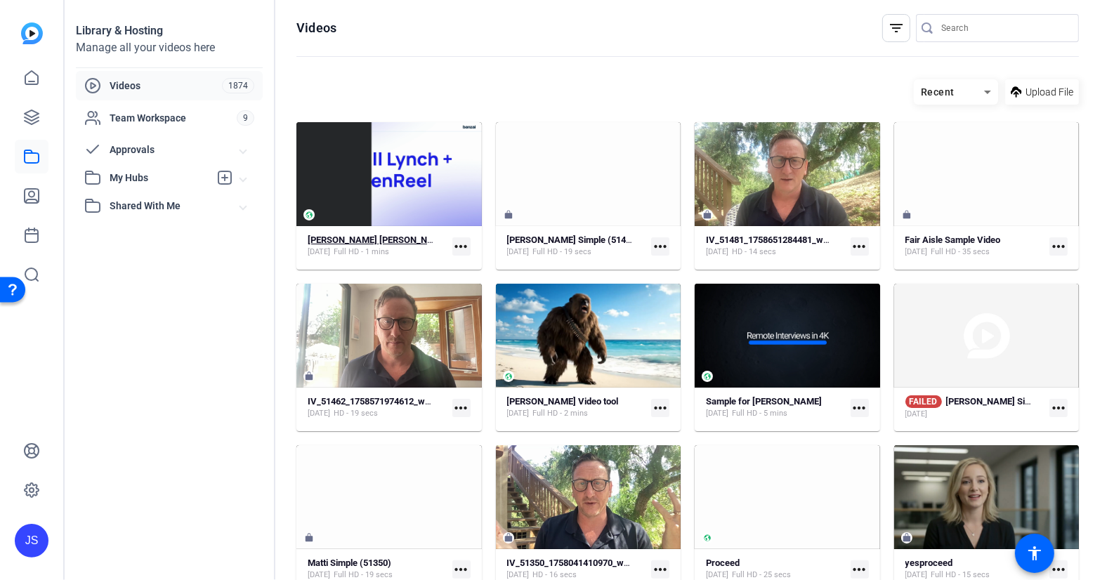
click at [361, 239] on strong "[PERSON_NAME] [PERSON_NAME] Walk Through" at bounding box center [407, 240] width 199 height 11
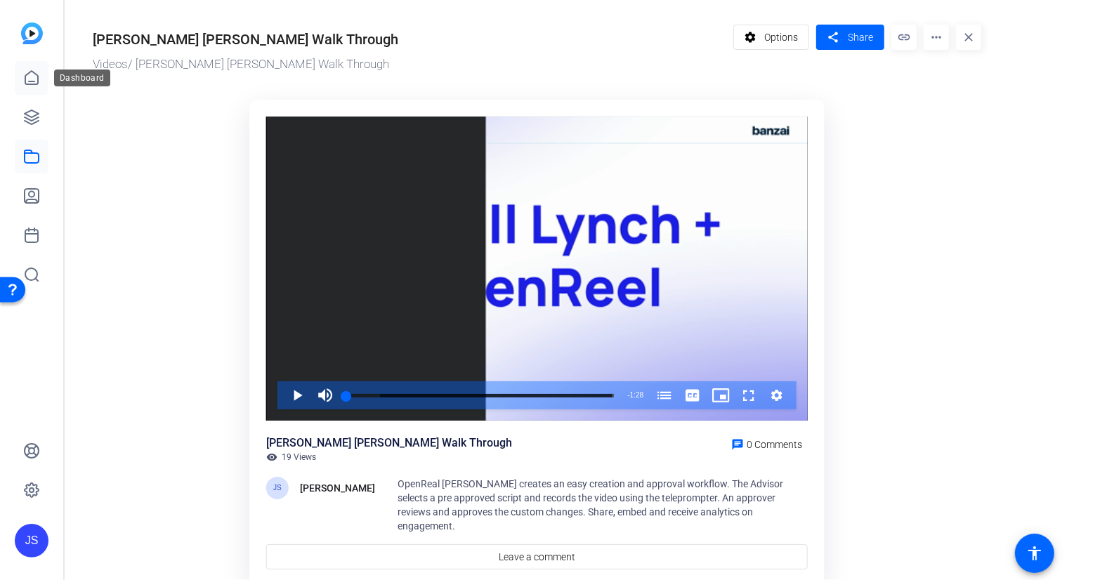
click at [29, 81] on icon at bounding box center [31, 77] width 13 height 13
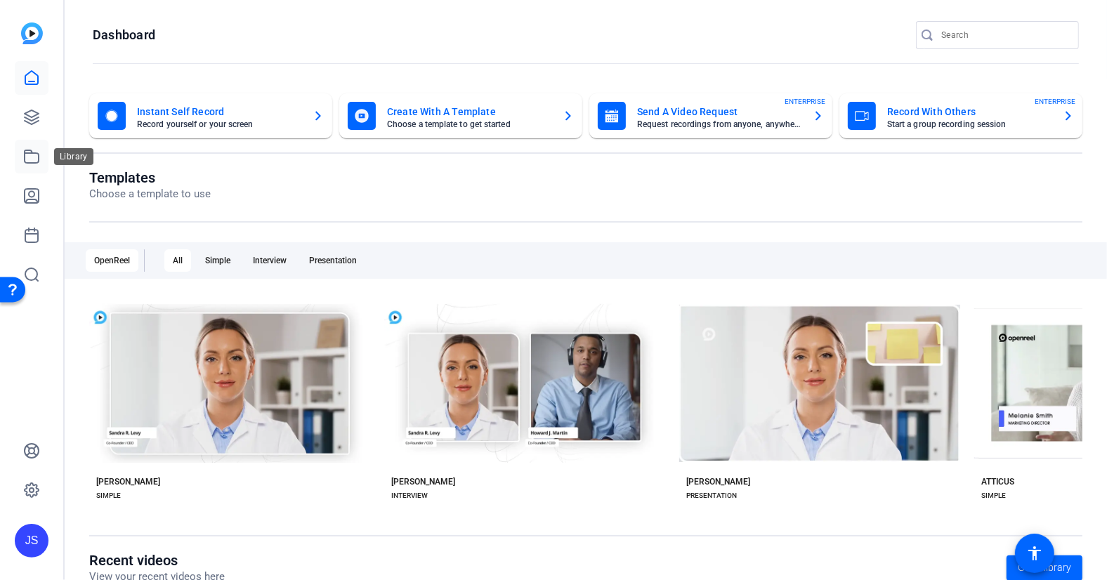
click at [32, 152] on icon at bounding box center [32, 156] width 14 height 13
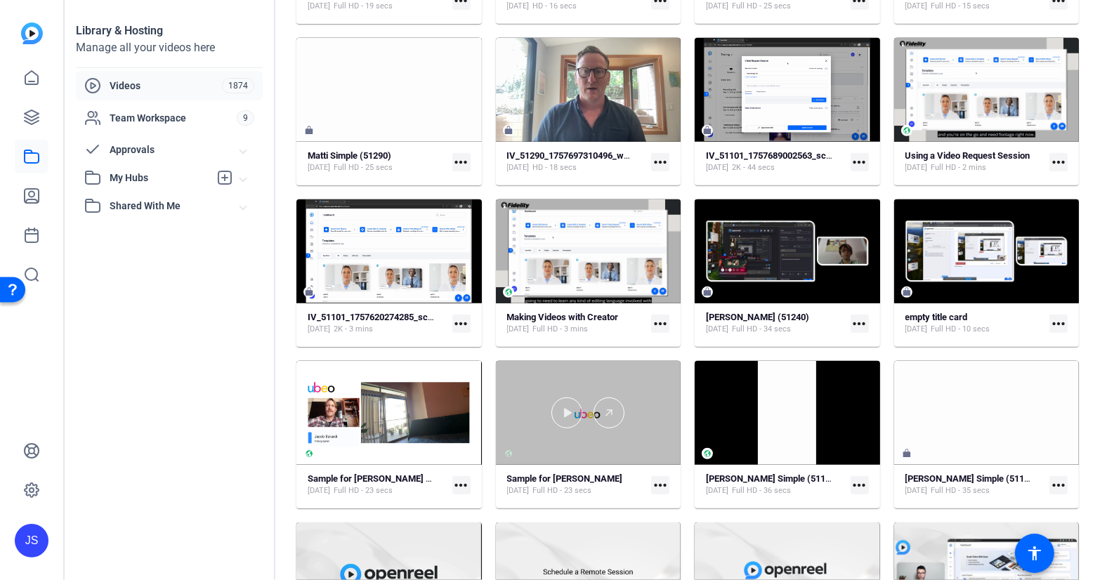
scroll to position [573, 0]
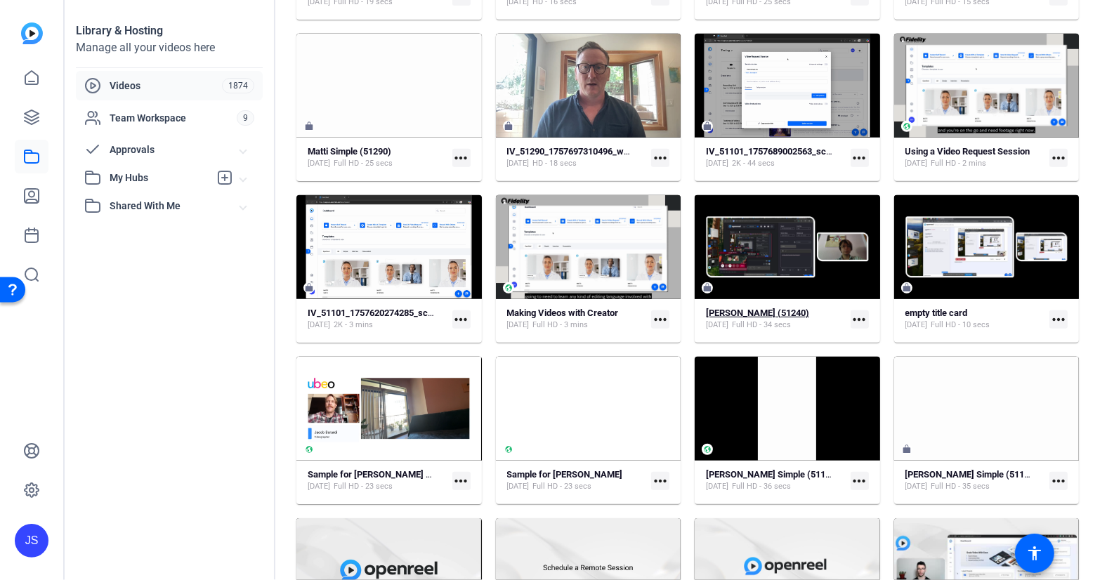
click at [734, 312] on strong "[PERSON_NAME] (51240)" at bounding box center [757, 313] width 103 height 11
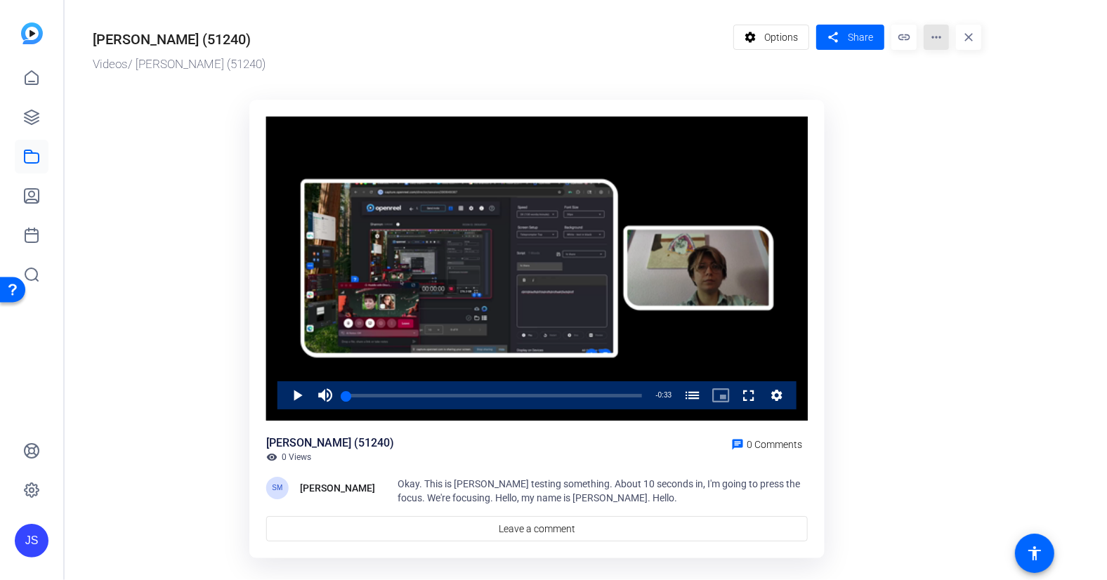
click at [934, 40] on mat-icon "more_horiz" at bounding box center [935, 37] width 25 height 25
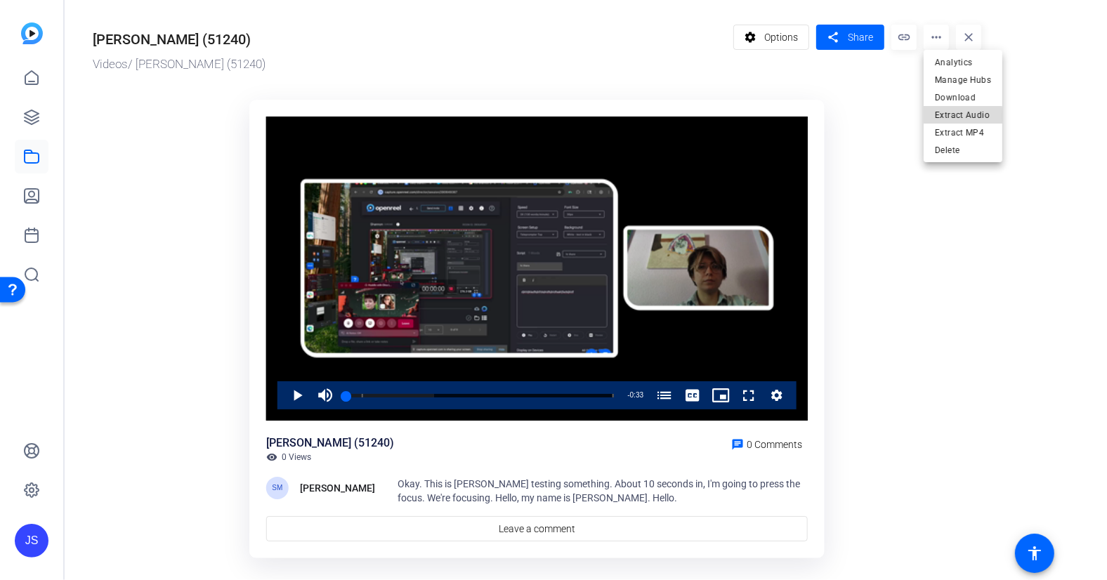
click at [951, 116] on span "Extract Audio" at bounding box center [963, 114] width 56 height 17
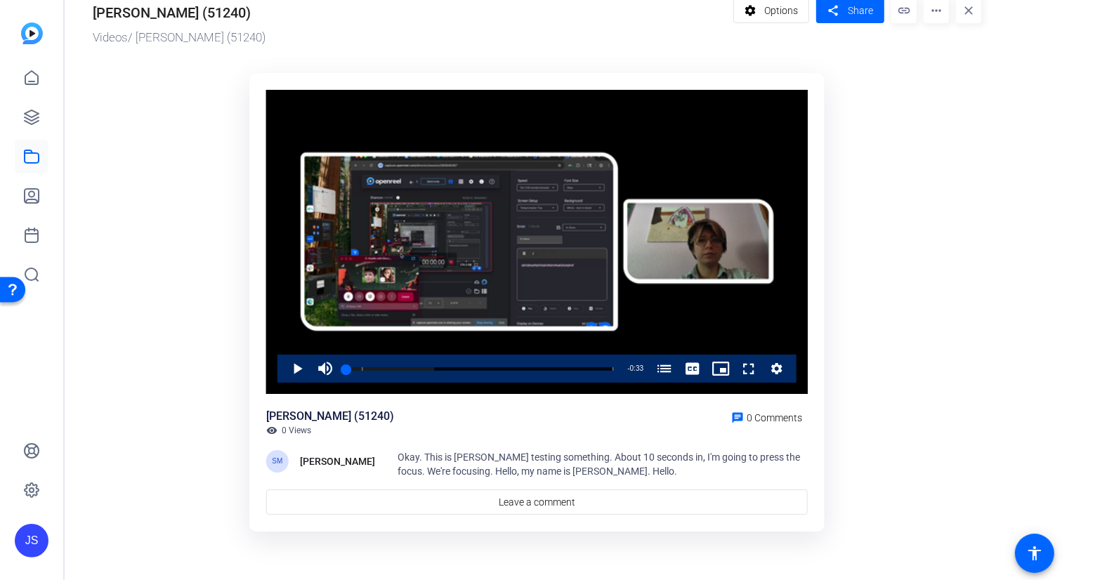
scroll to position [0, 0]
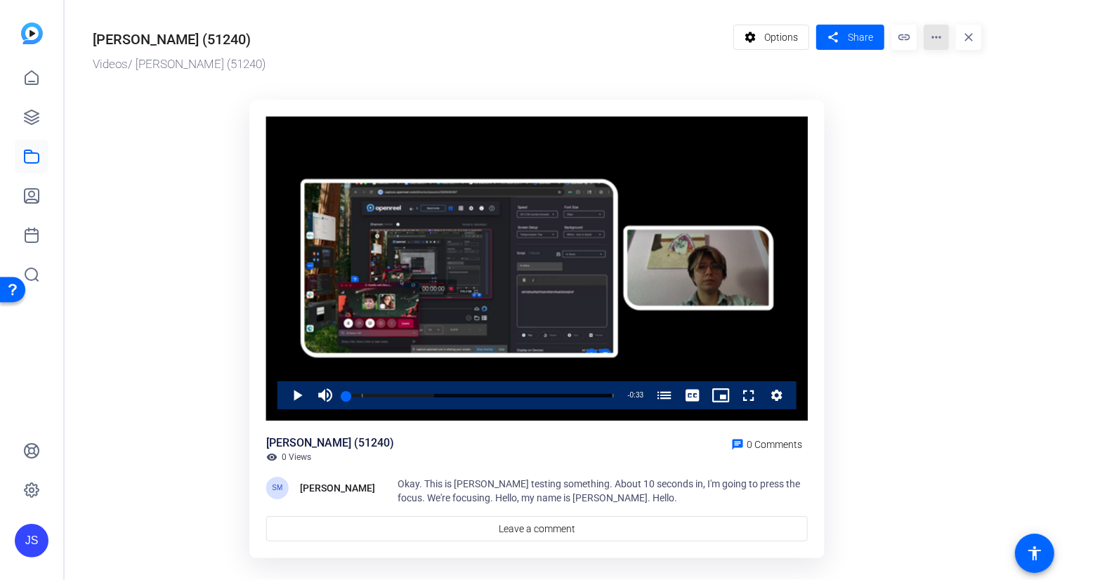
click at [935, 36] on mat-icon "more_horiz" at bounding box center [935, 37] width 25 height 25
click at [779, 29] on div at bounding box center [553, 290] width 1107 height 580
click at [770, 41] on span "Options" at bounding box center [781, 37] width 34 height 27
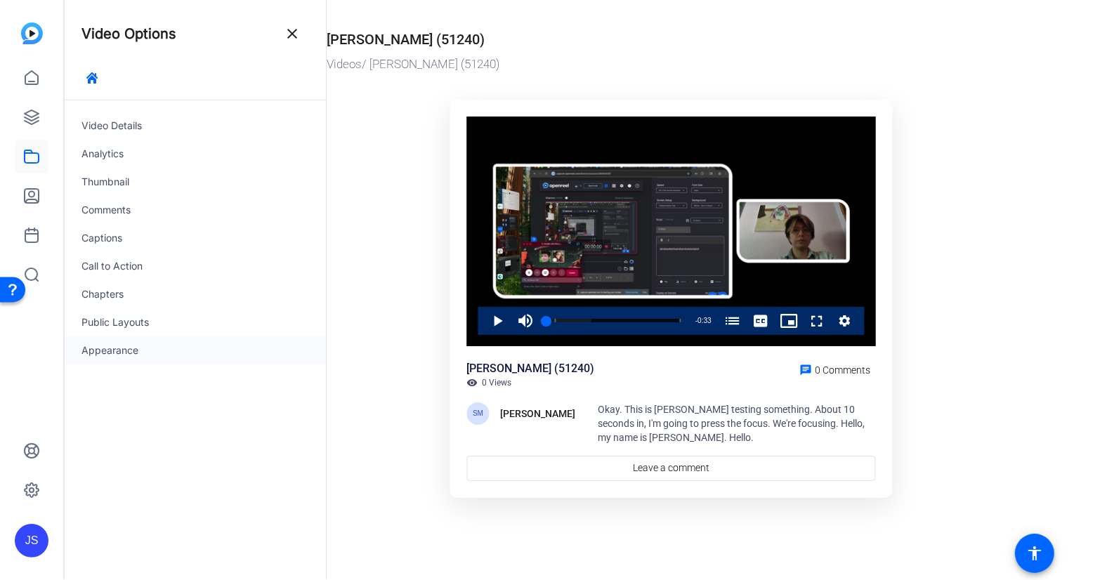
click at [103, 345] on div "Appearance" at bounding box center [195, 350] width 261 height 28
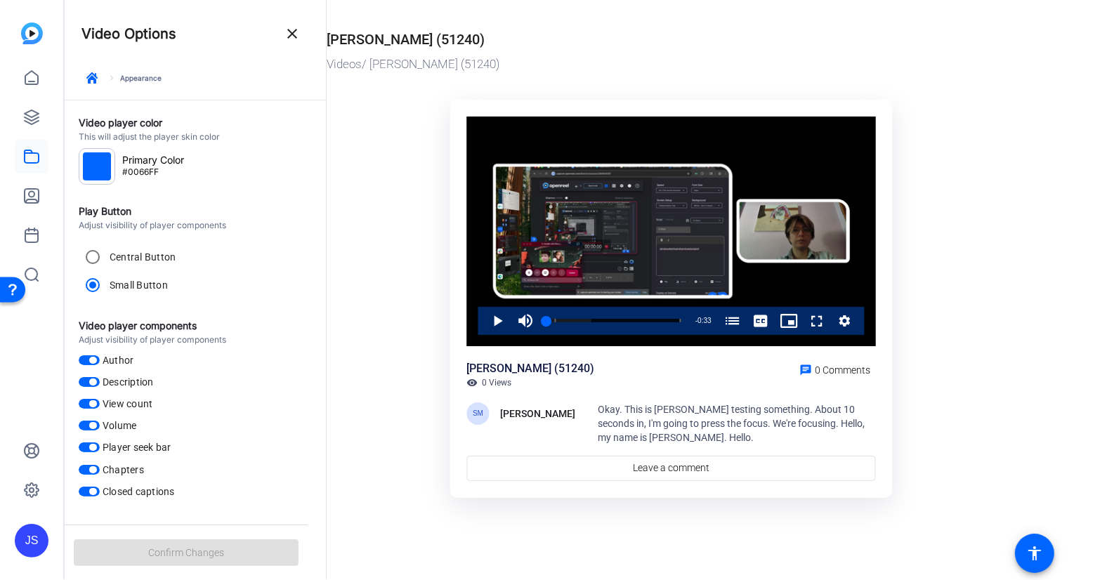
click at [288, 35] on mat-icon "close" at bounding box center [292, 33] width 17 height 17
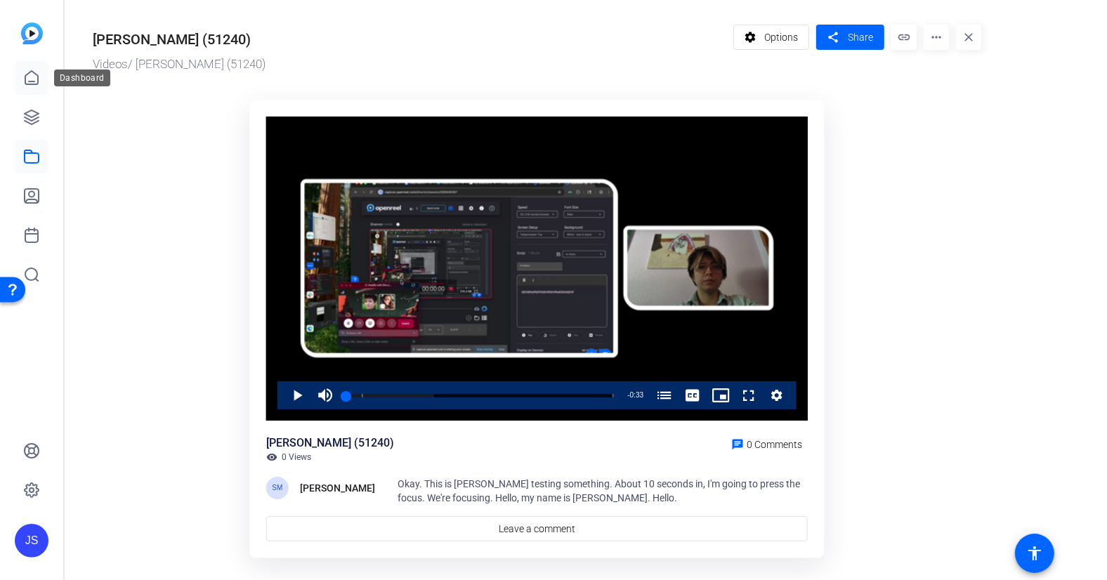
click at [37, 77] on icon at bounding box center [31, 78] width 17 height 17
